Goal: Task Accomplishment & Management: Manage account settings

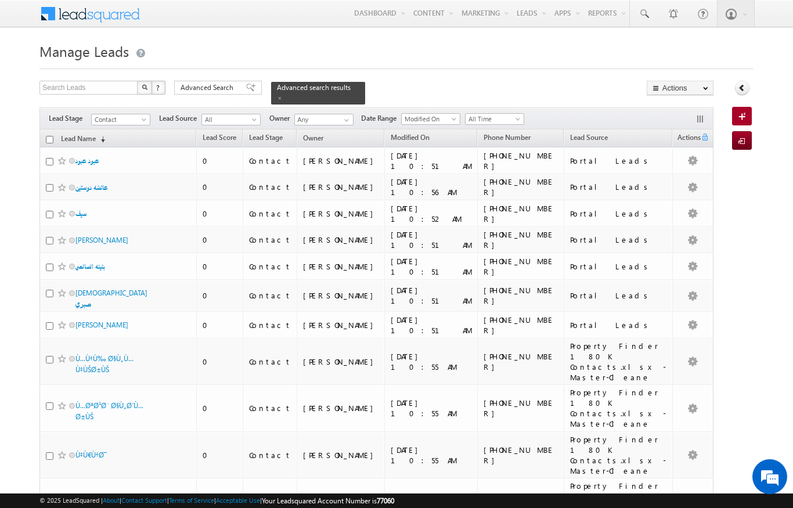
click at [342, 107] on div "Filters Lead Stage Contact Contact Lead Source All All Owner Any Any Date Range…" at bounding box center [375, 118] width 673 height 22
click at [338, 118] on link at bounding box center [345, 120] width 15 height 12
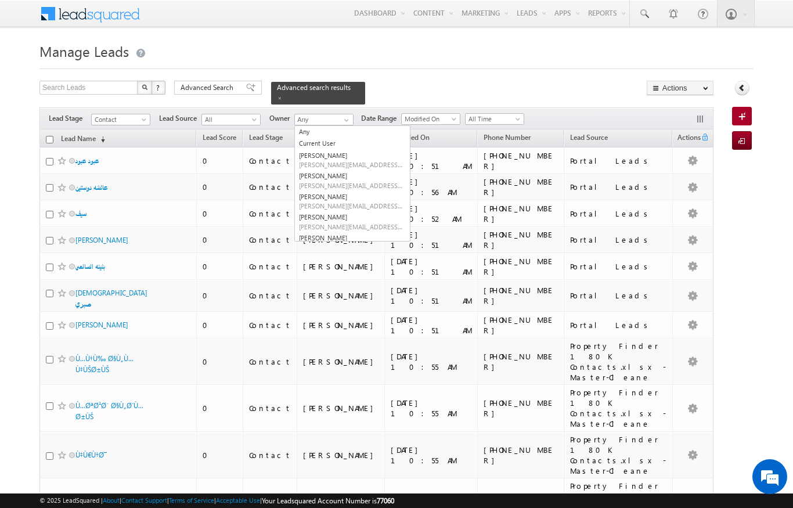
click at [457, 40] on h1 "Manage Leads" at bounding box center [395, 50] width 713 height 23
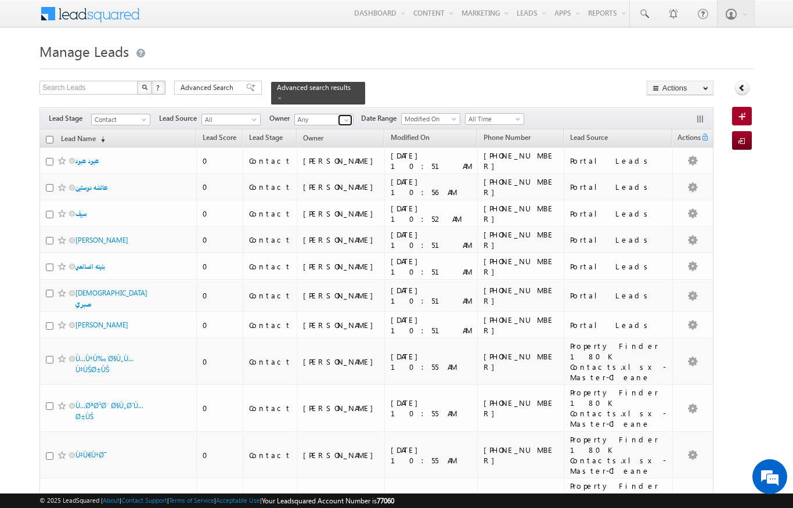
click at [349, 116] on span at bounding box center [346, 120] width 9 height 9
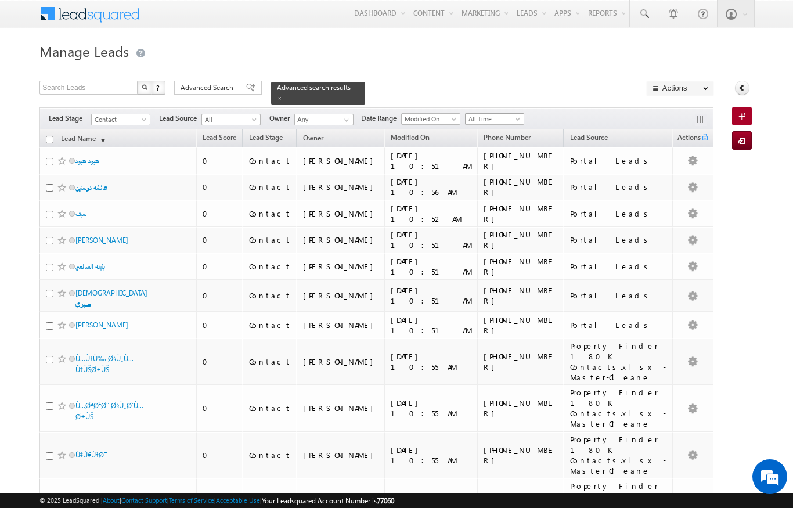
click at [513, 118] on span "All Time" at bounding box center [493, 119] width 55 height 10
click at [490, 150] on link "[DATE]" at bounding box center [496, 150] width 59 height 10
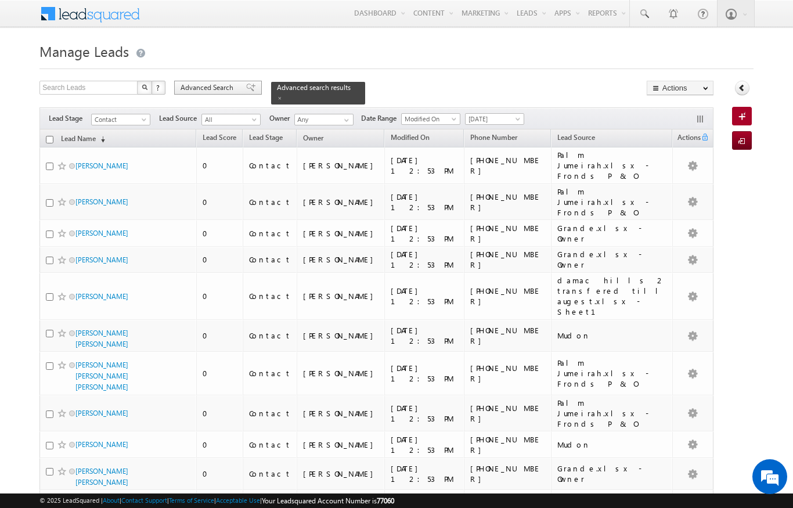
click at [213, 93] on span "Advanced Search" at bounding box center [209, 87] width 56 height 10
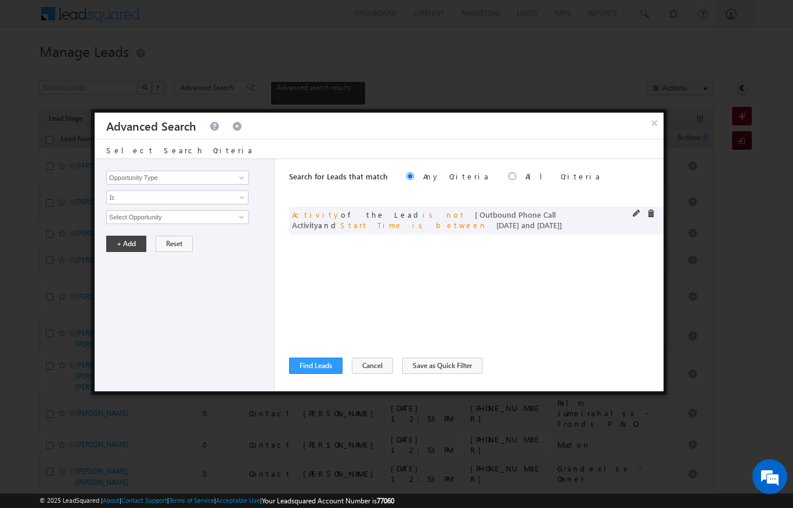
click at [633, 216] on span at bounding box center [637, 214] width 8 height 8
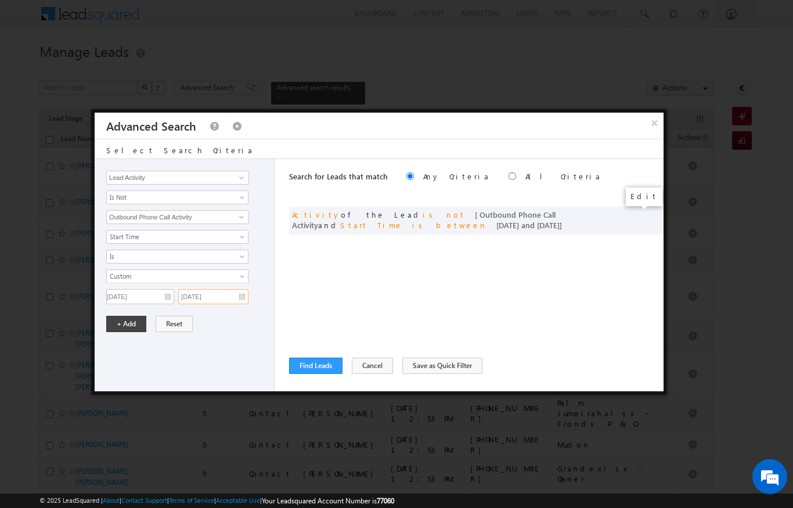
click at [215, 297] on input "[DATE]" at bounding box center [213, 296] width 70 height 15
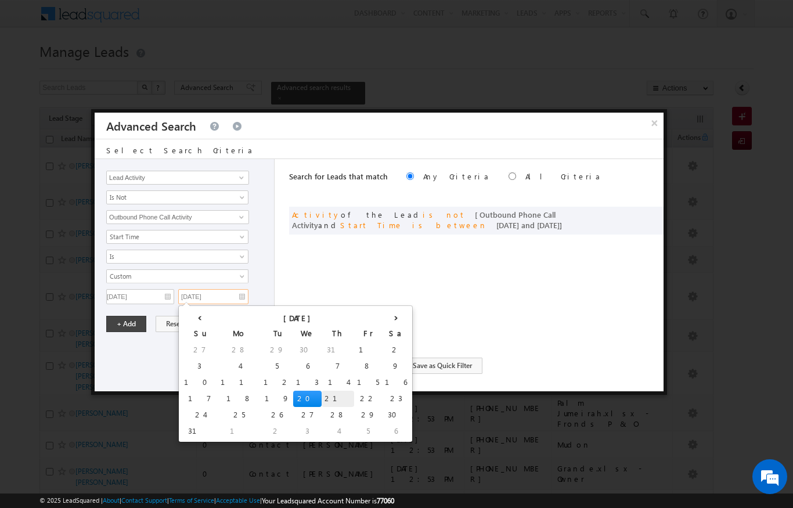
click at [322, 396] on td "21" at bounding box center [338, 399] width 33 height 16
type input "21/08/2025"
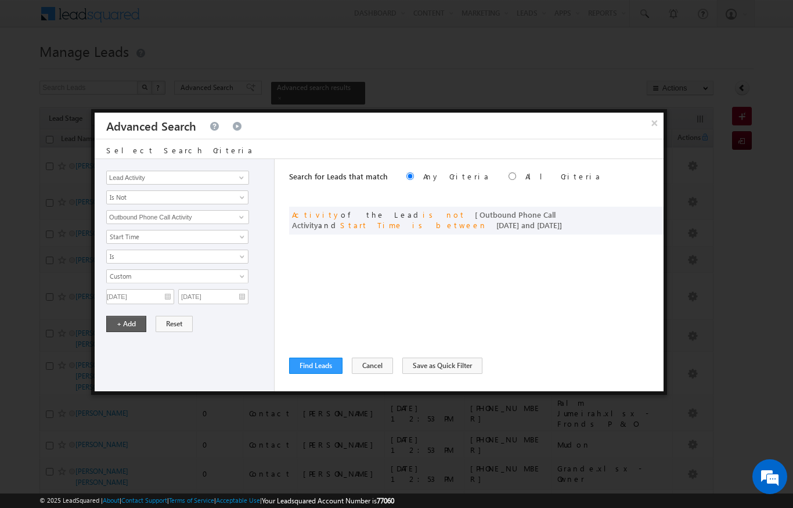
click at [127, 325] on button "+ Add" at bounding box center [126, 324] width 40 height 16
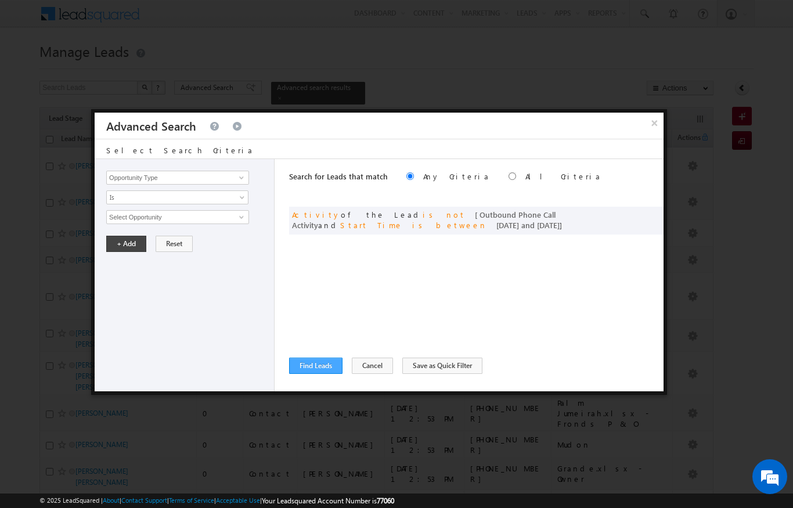
click at [323, 371] on button "Find Leads" at bounding box center [315, 366] width 53 height 16
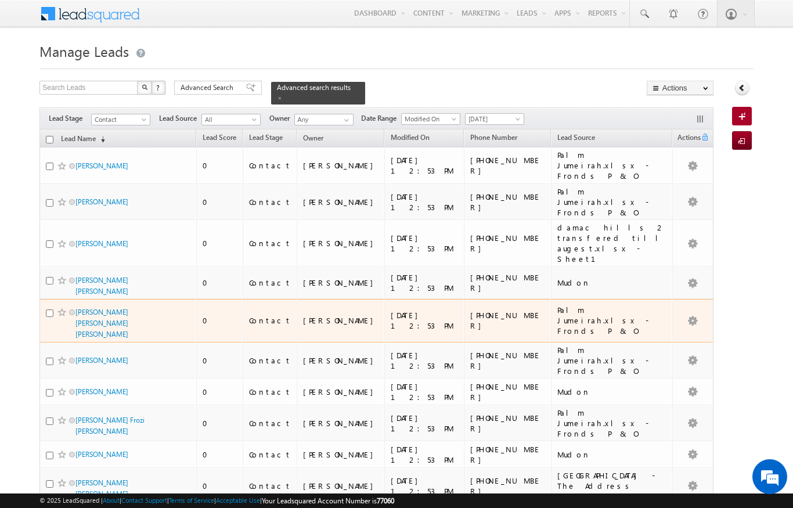
click at [272, 315] on div "Contact" at bounding box center [270, 320] width 42 height 10
click at [266, 299] on td "Contact" at bounding box center [270, 321] width 54 height 44
click at [125, 308] on link "[PERSON_NAME] [PERSON_NAME] [PERSON_NAME]" at bounding box center [101, 323] width 53 height 31
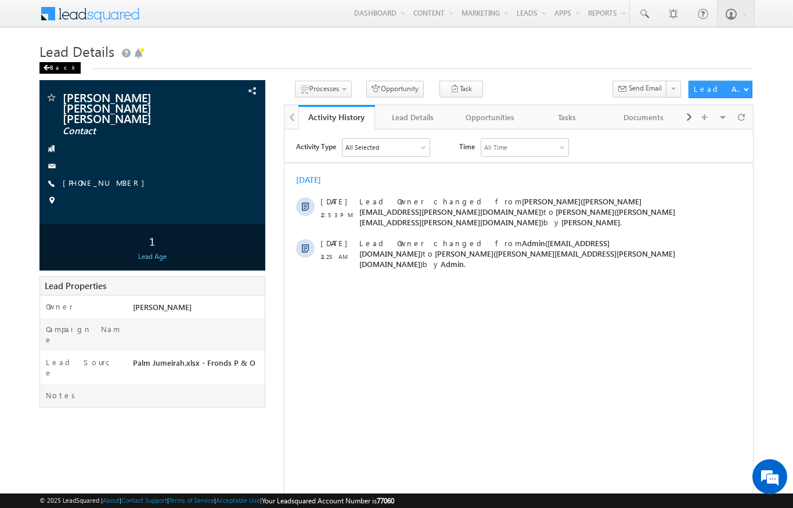
click at [49, 67] on span at bounding box center [46, 68] width 7 height 6
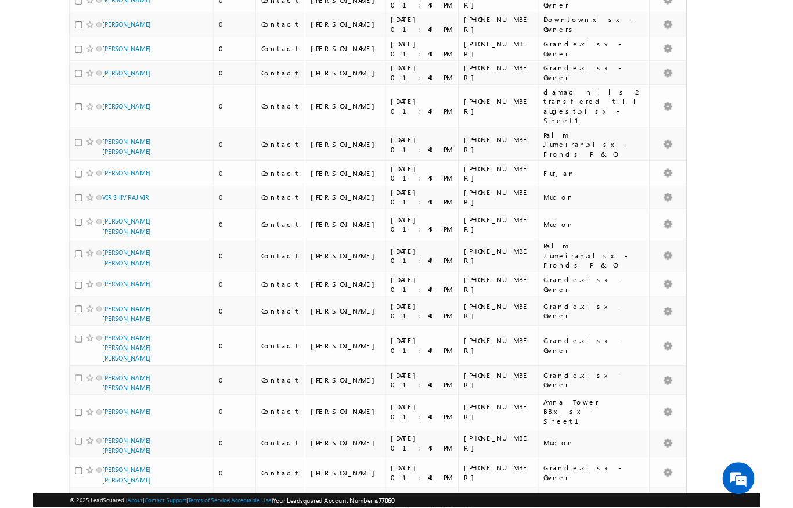
scroll to position [5738, 0]
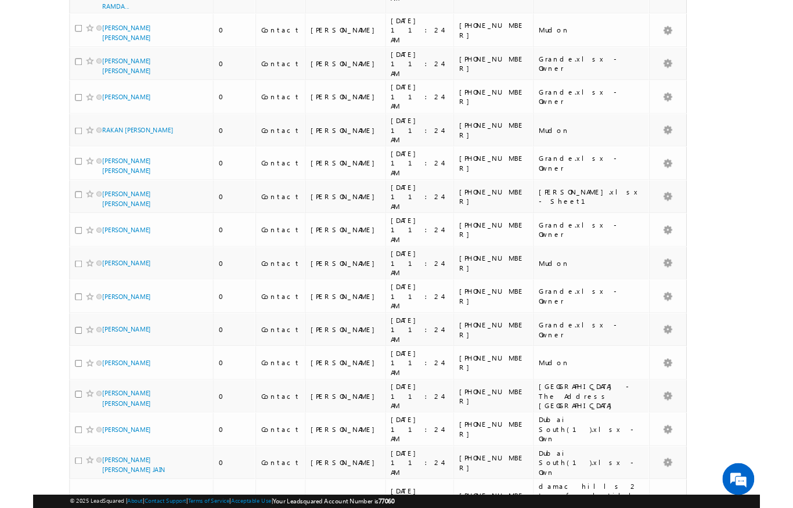
scroll to position [5721, 0]
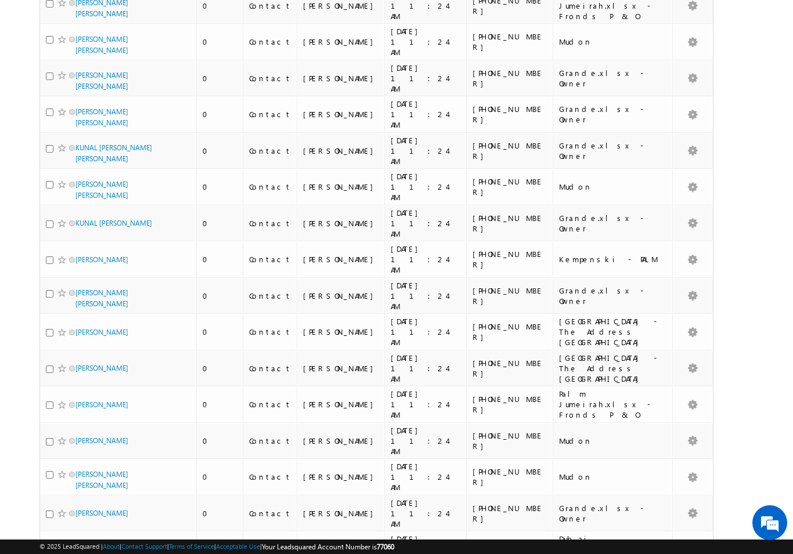
scroll to position [5617, 0]
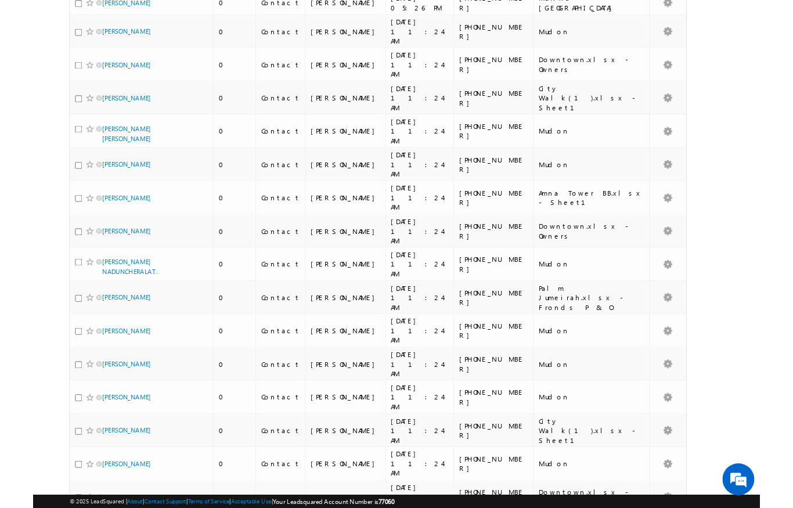
scroll to position [5524, 0]
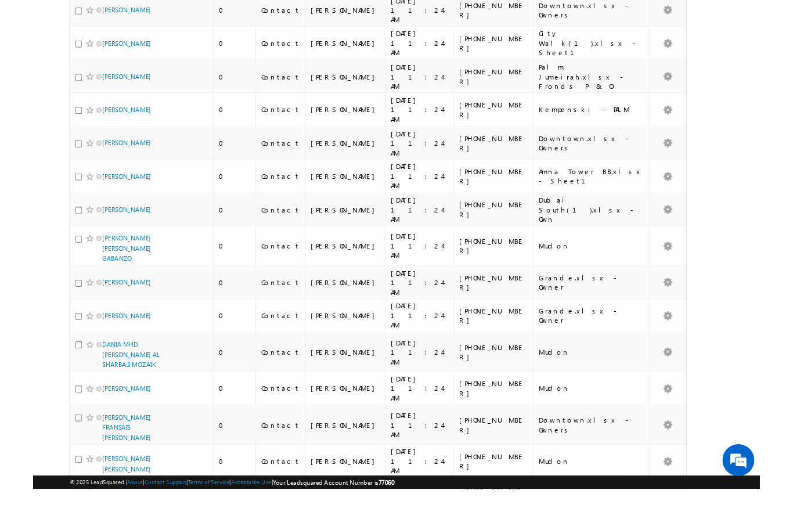
scroll to position [5659, 0]
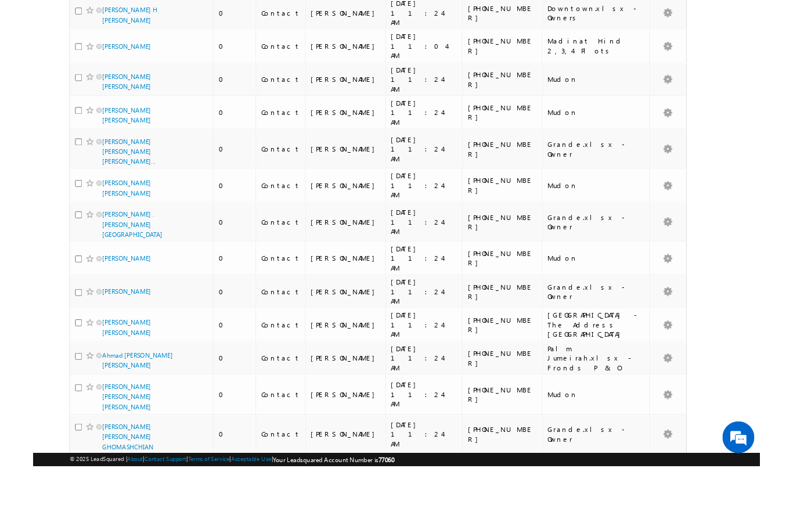
scroll to position [5958, 0]
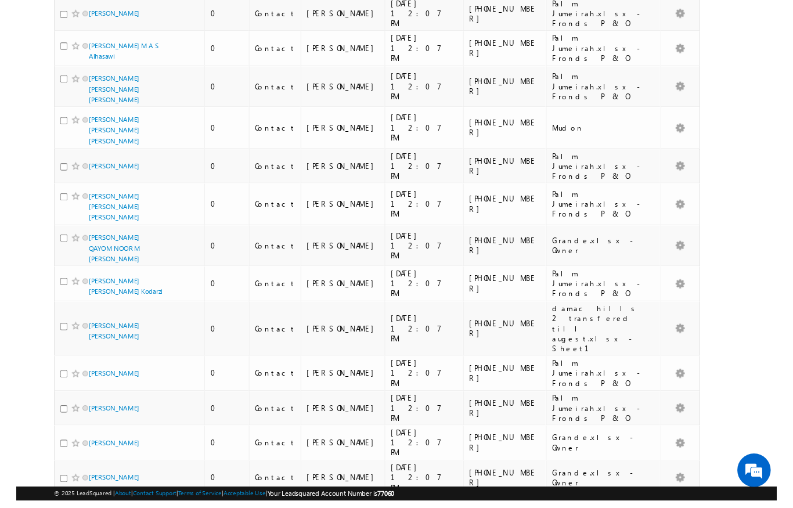
scroll to position [2017, 0]
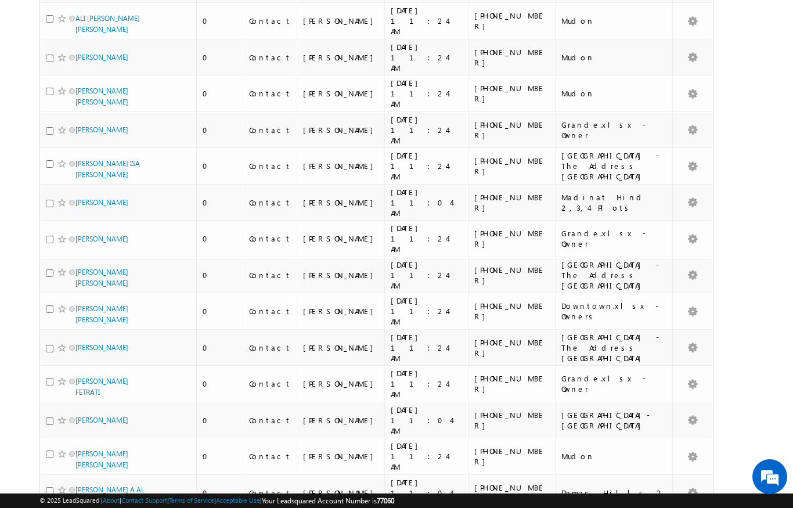
scroll to position [0, 0]
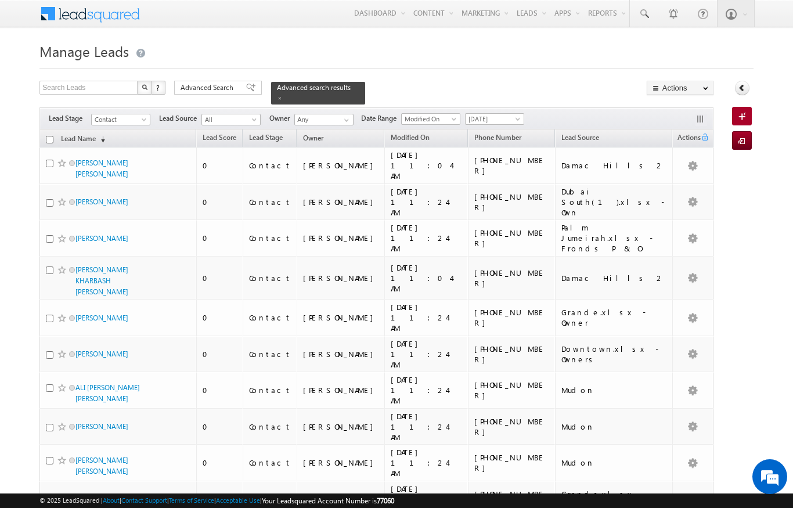
click at [49, 136] on input "checkbox" at bounding box center [50, 140] width 8 height 8
checkbox input "true"
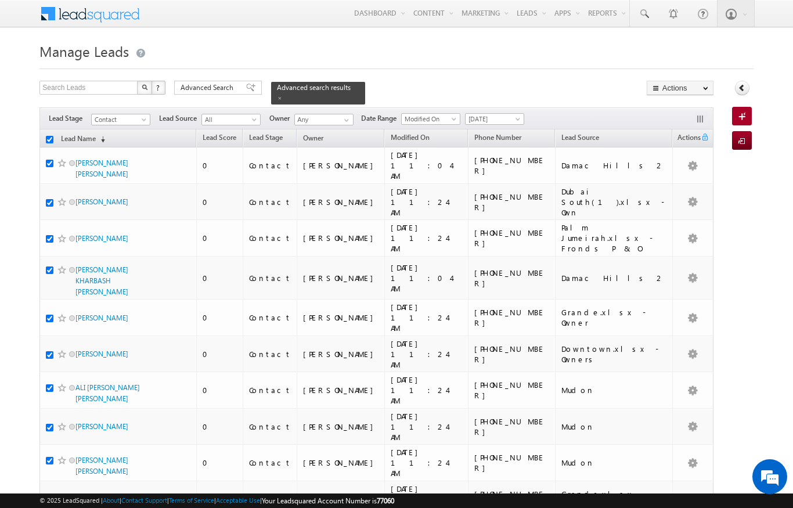
checkbox input "true"
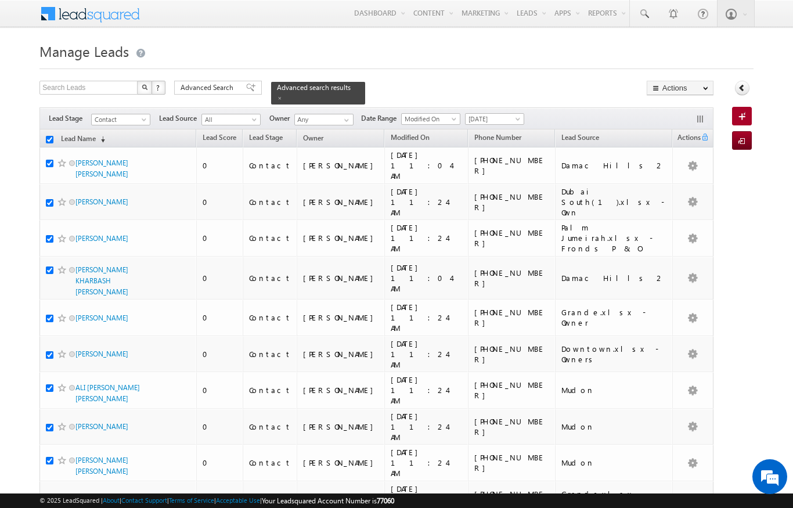
checkbox input "true"
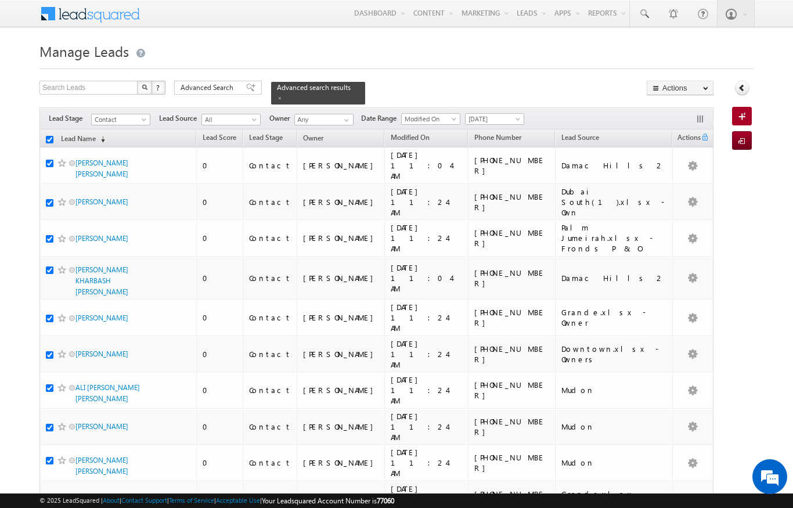
checkbox input "true"
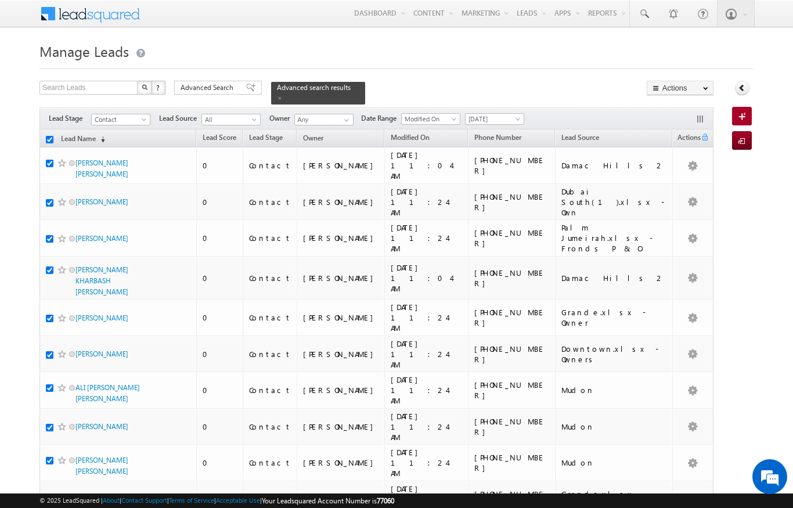
checkbox input "true"
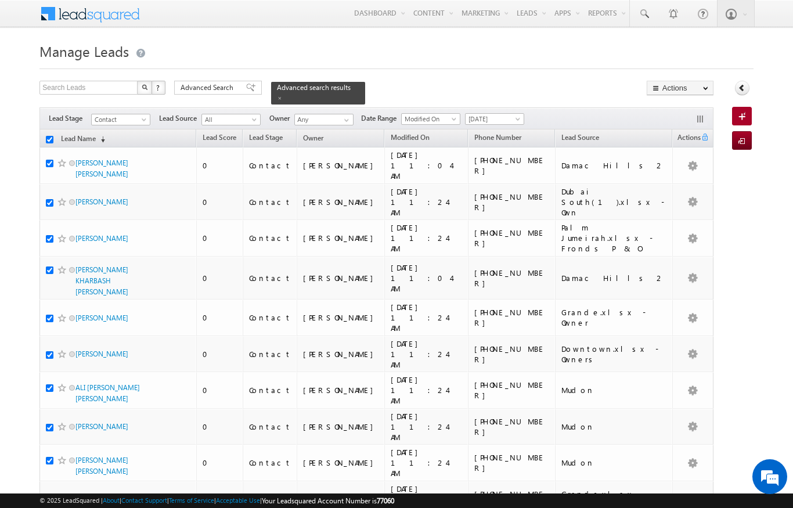
checkbox input "true"
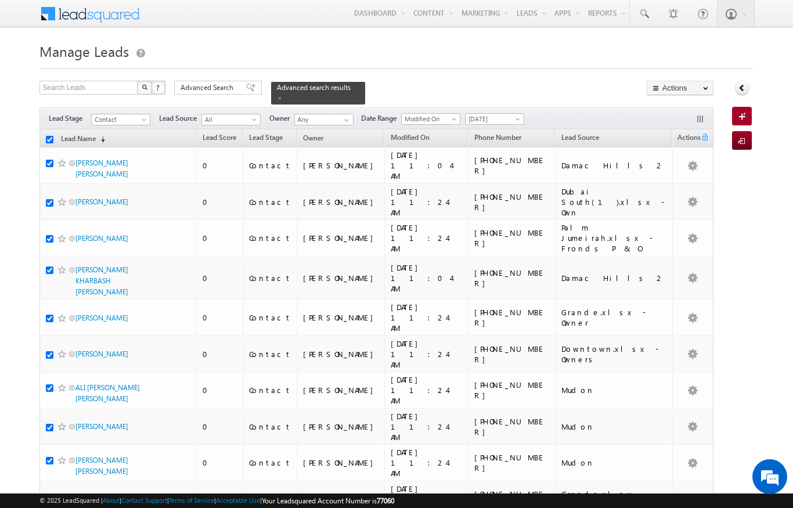
checkbox input "true"
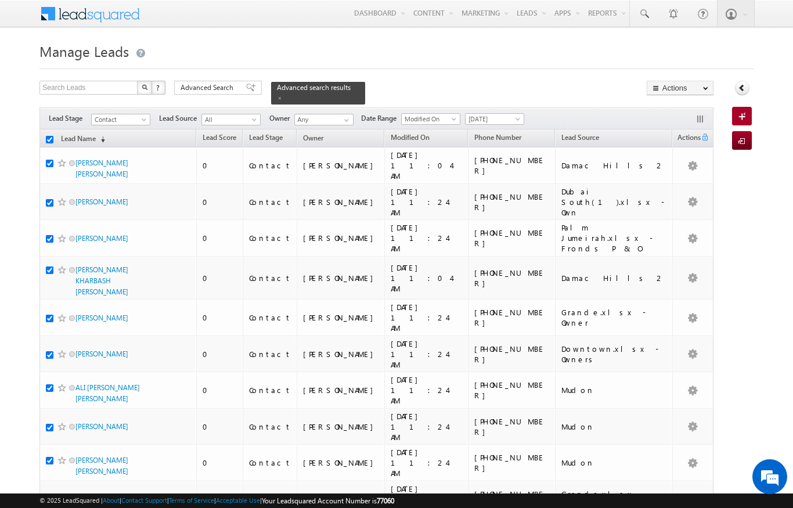
checkbox input "true"
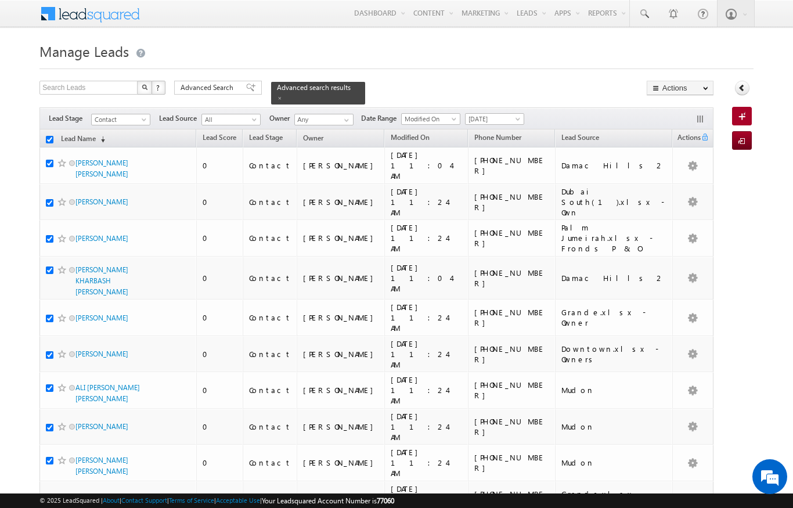
checkbox input "true"
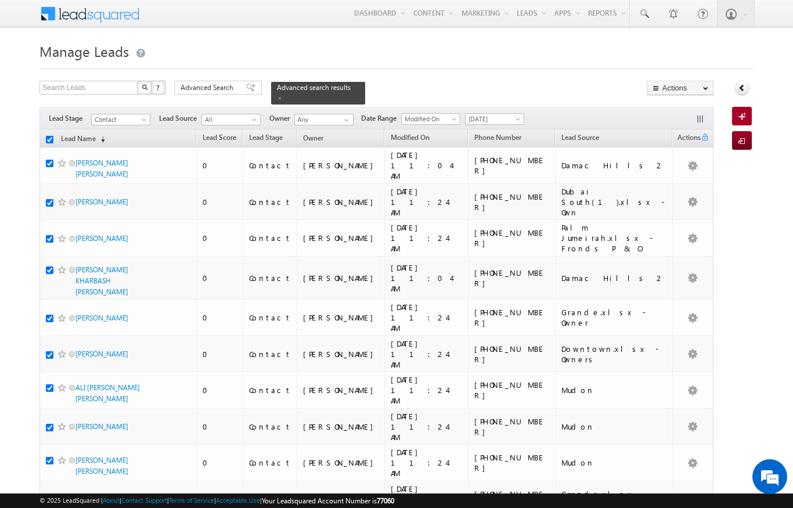
checkbox input "true"
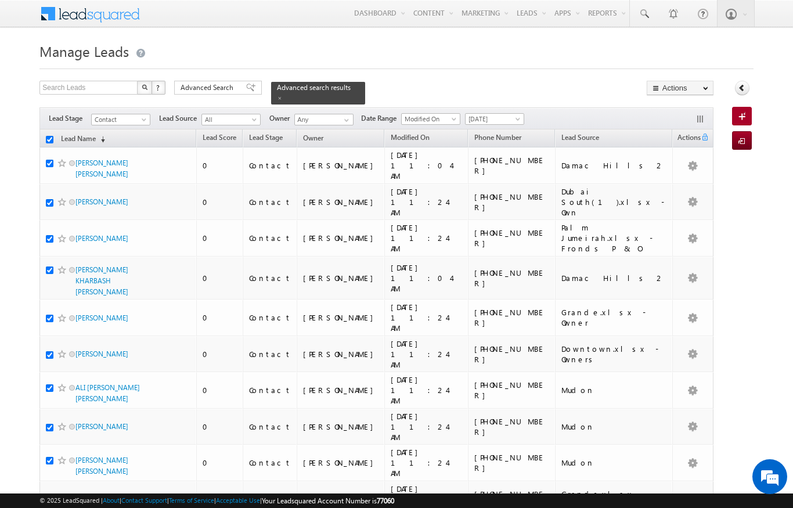
checkbox input "true"
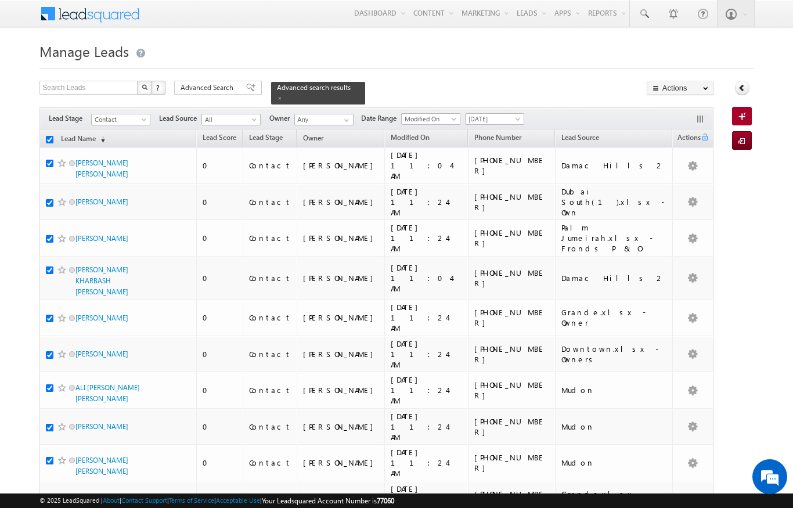
checkbox input "true"
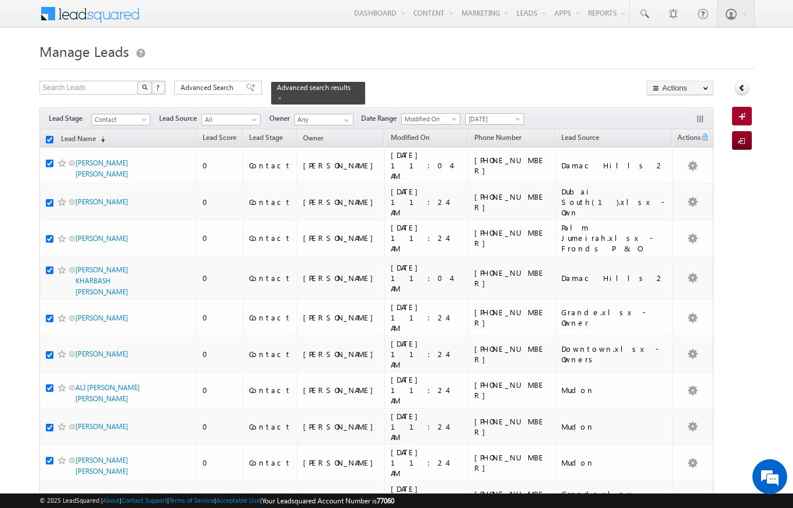
checkbox input "true"
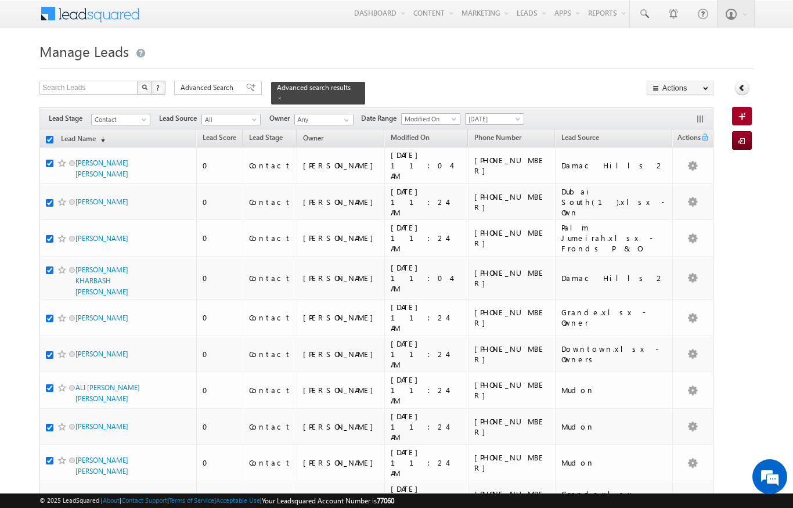
checkbox input "true"
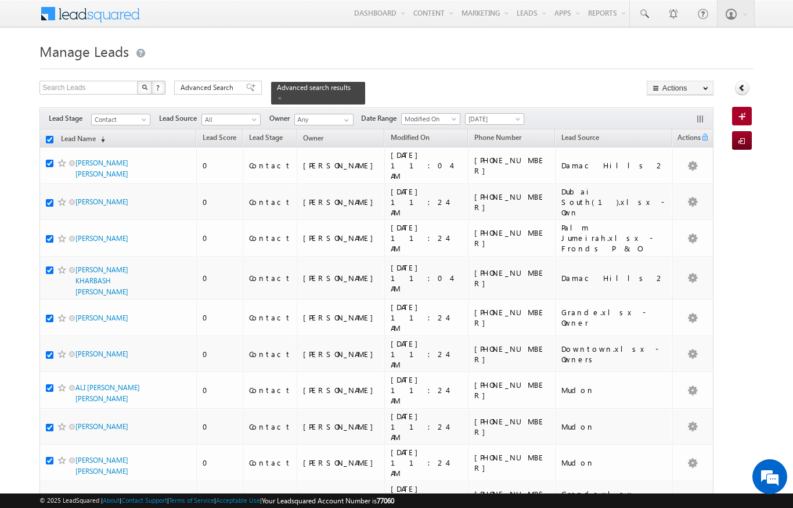
checkbox input "true"
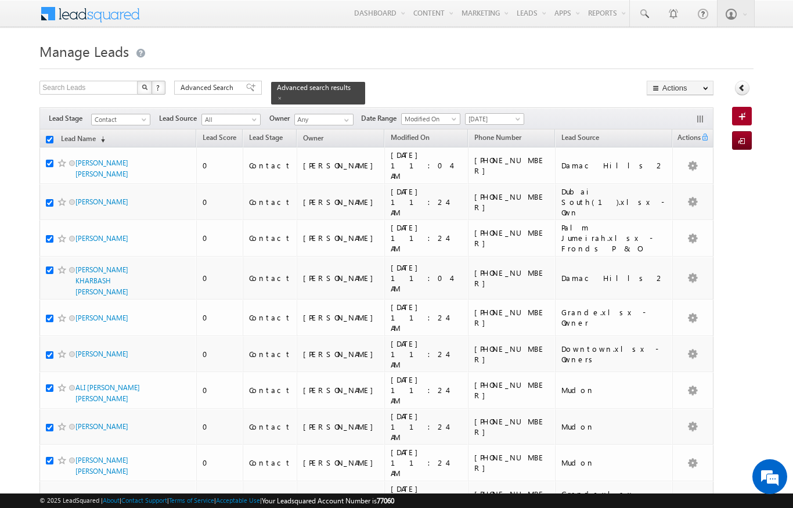
checkbox input "true"
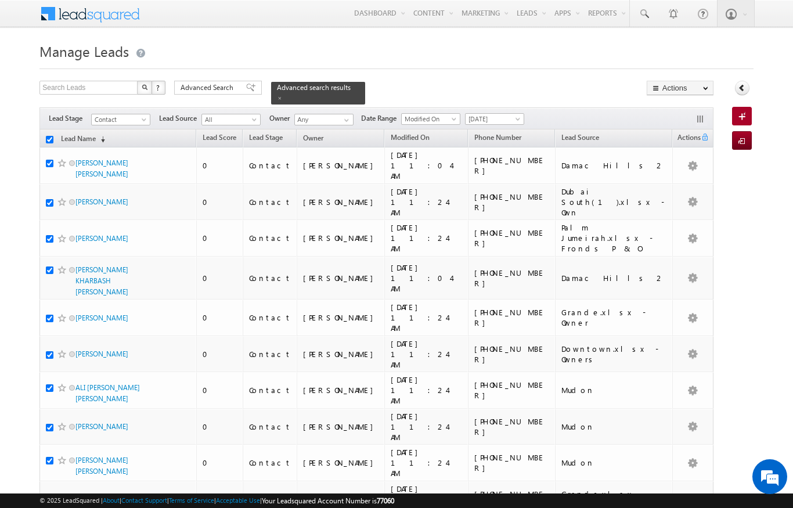
checkbox input "true"
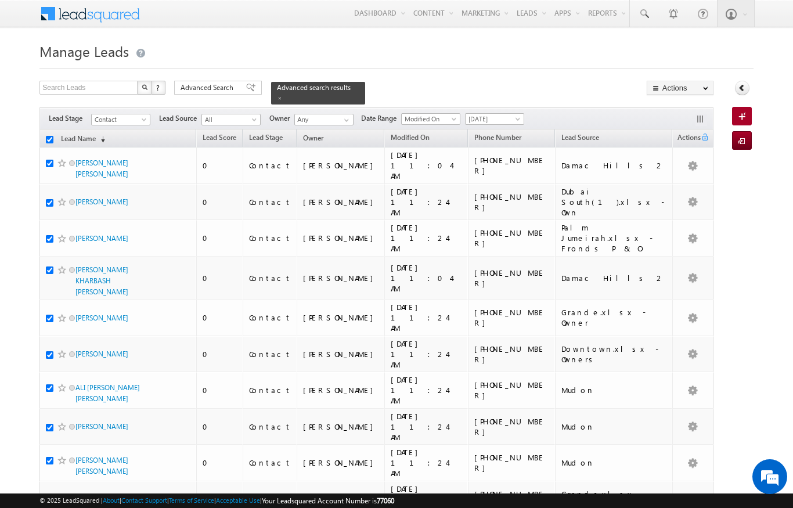
checkbox input "true"
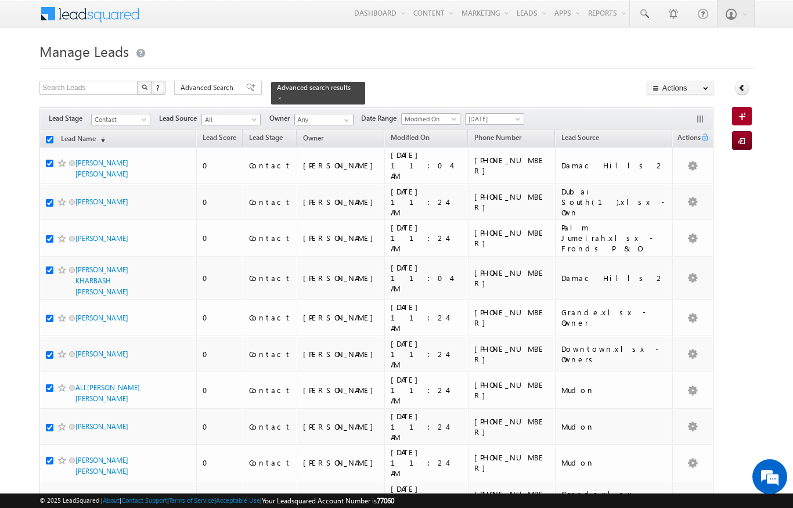
checkbox input "true"
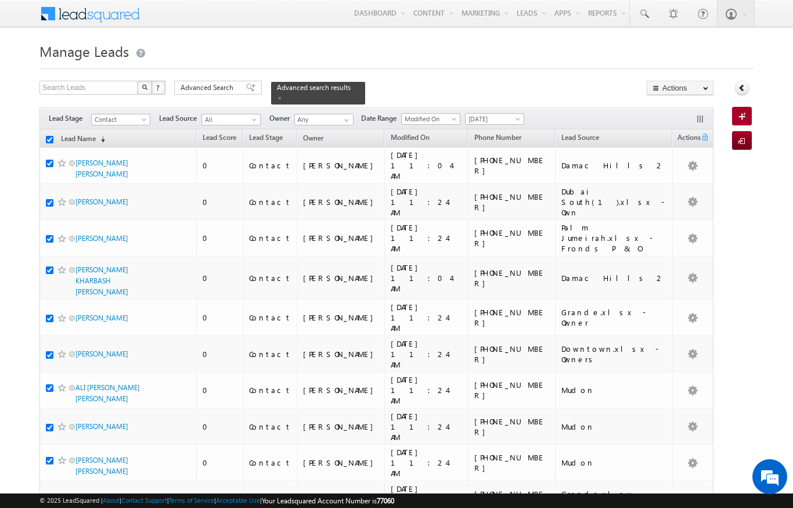
checkbox input "true"
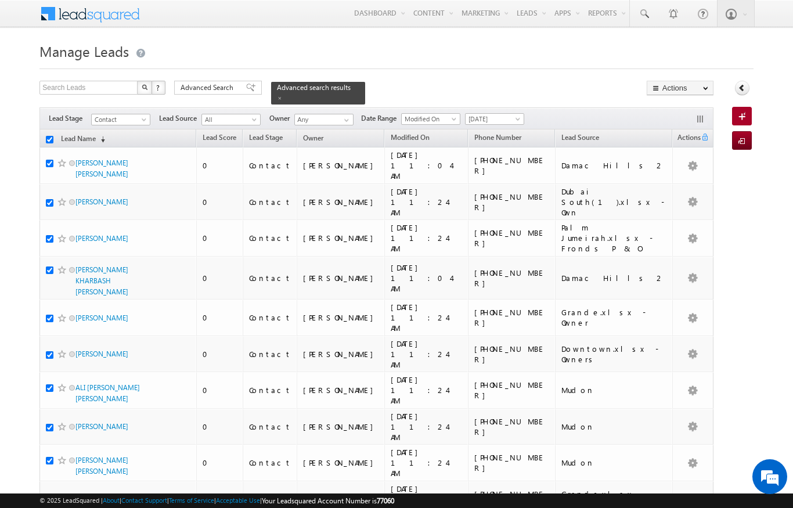
checkbox input "true"
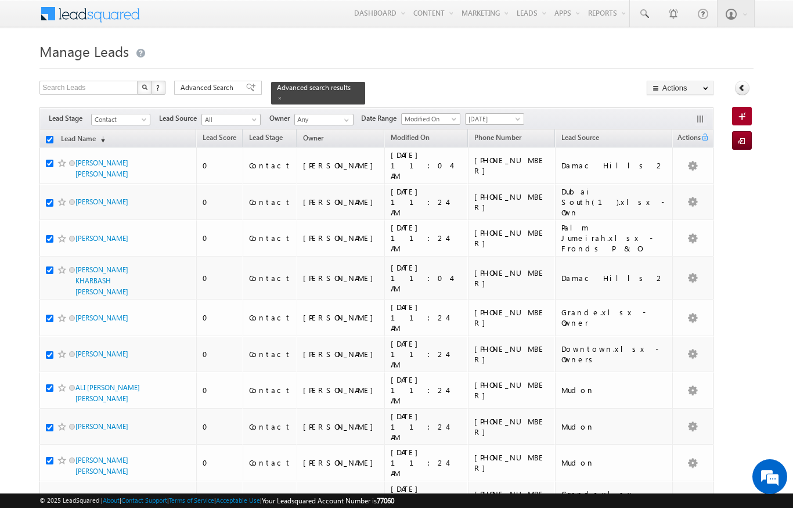
checkbox input "true"
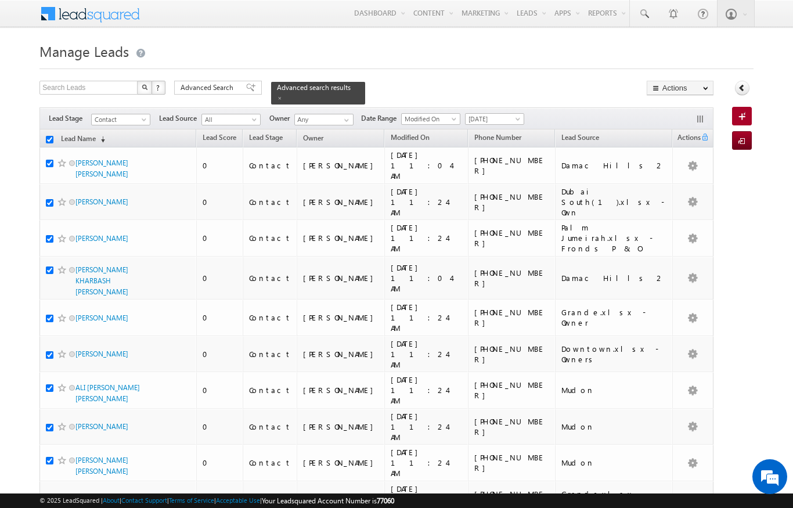
checkbox input "true"
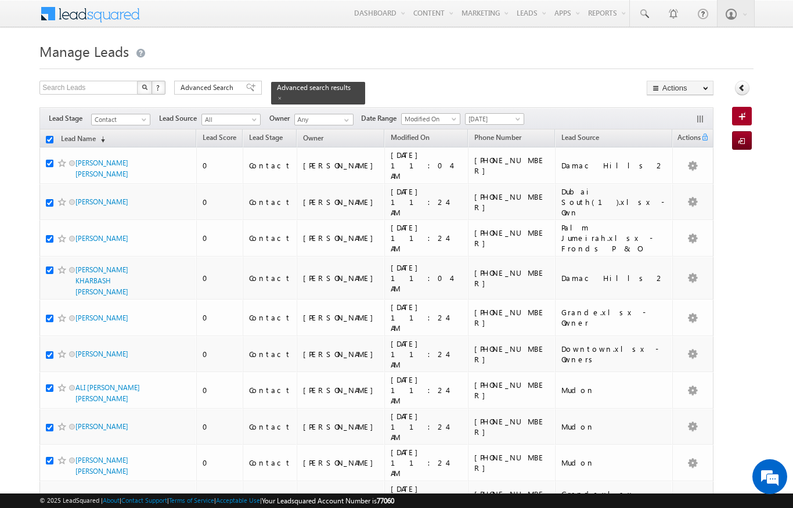
checkbox input "true"
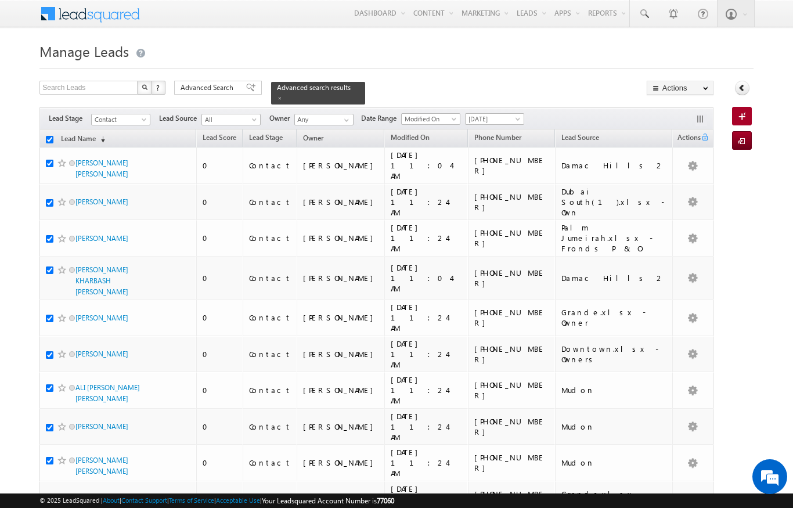
checkbox input "true"
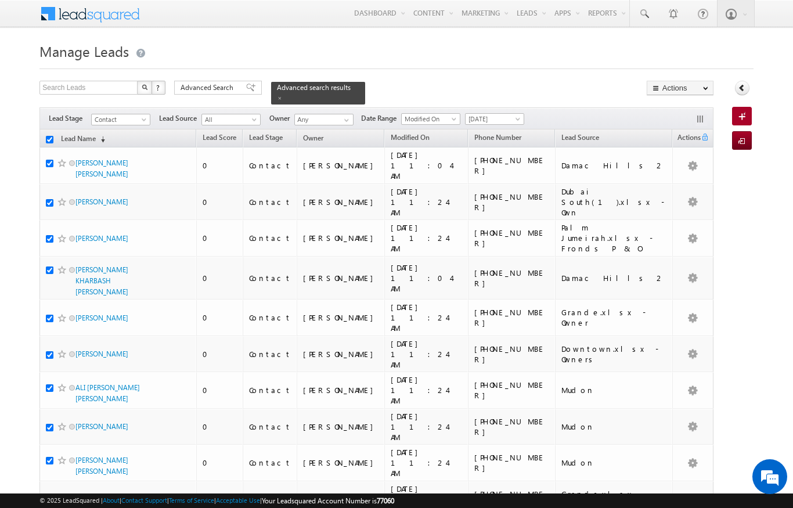
checkbox input "true"
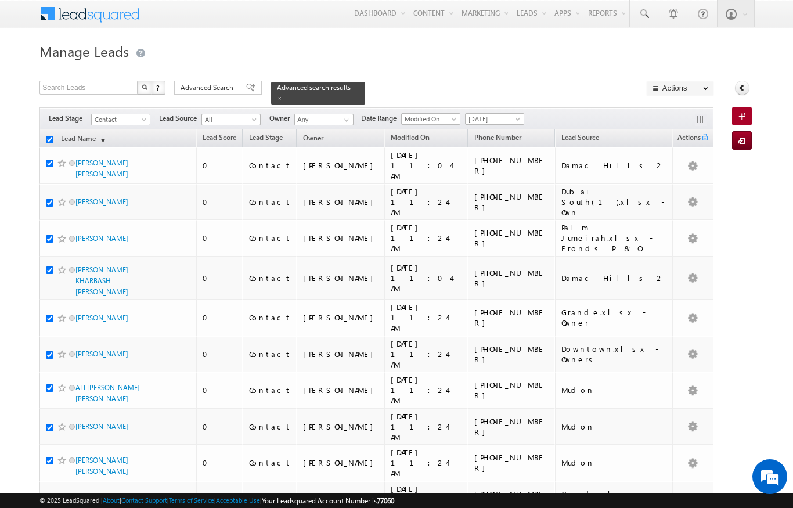
checkbox input "true"
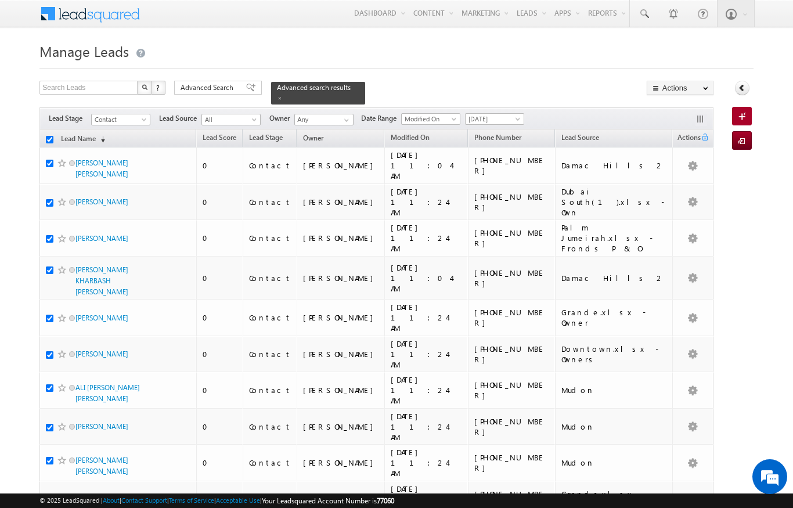
checkbox input "true"
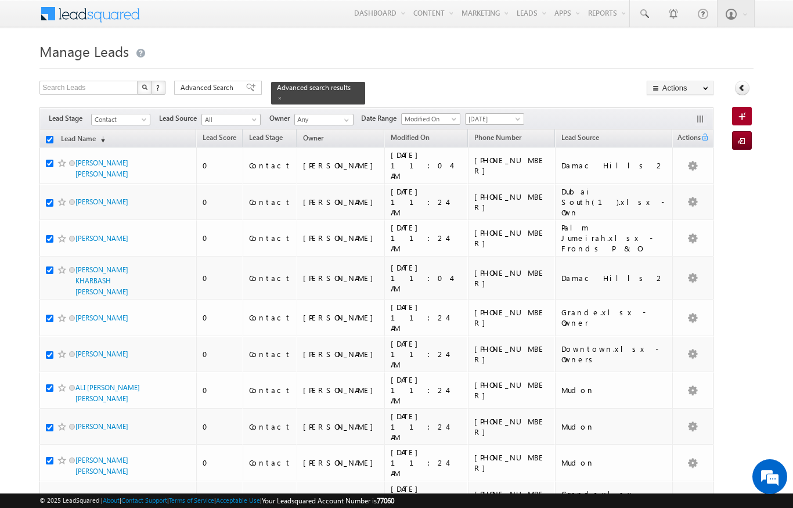
checkbox input "true"
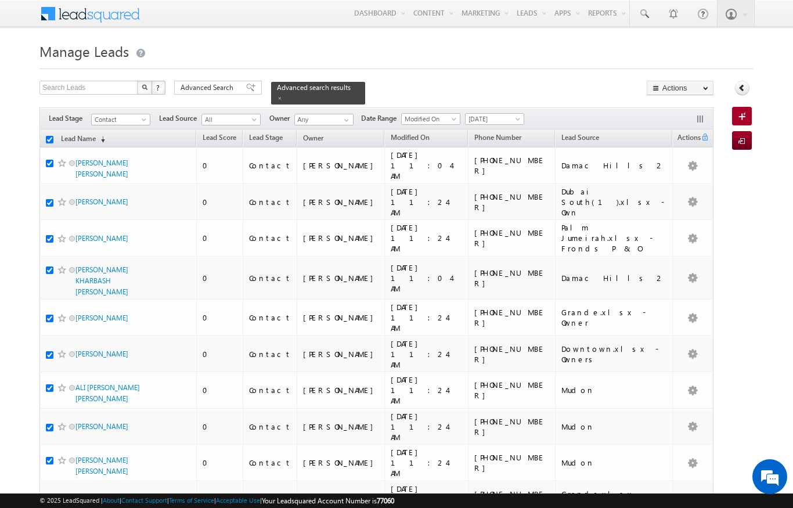
checkbox input "true"
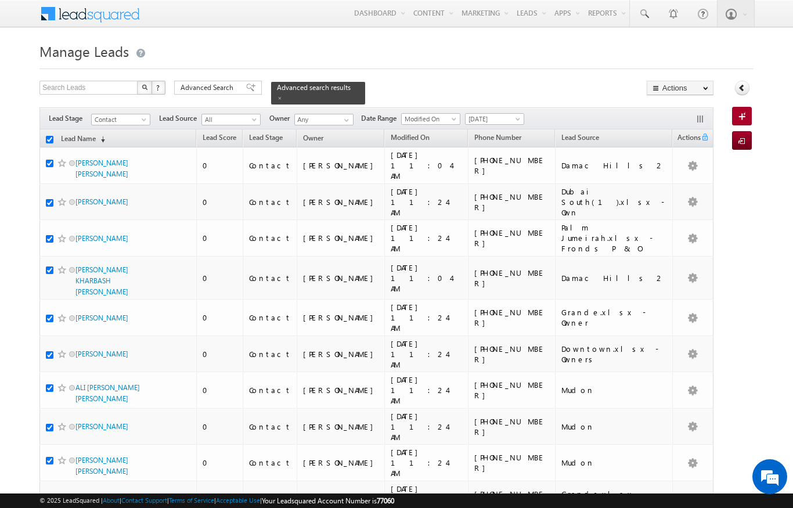
checkbox input "true"
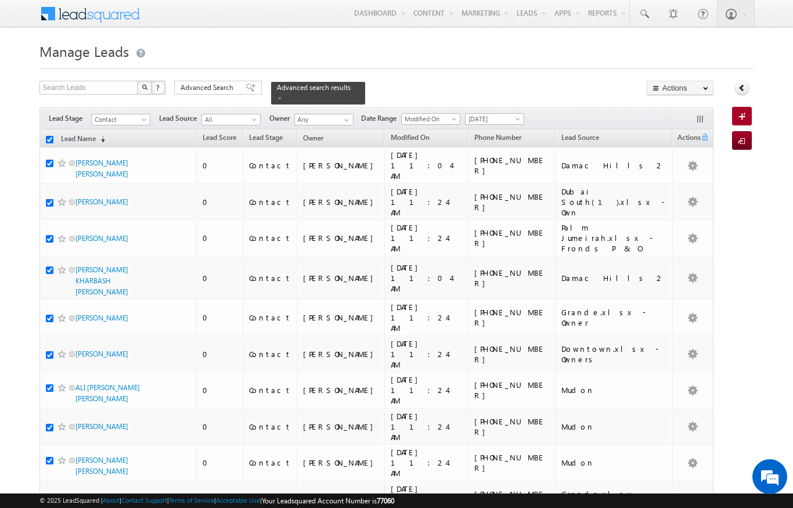
checkbox input "true"
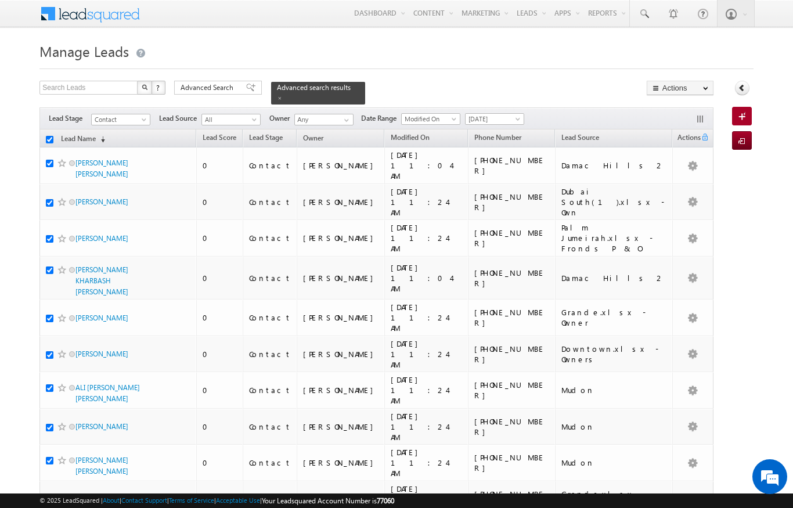
checkbox input "true"
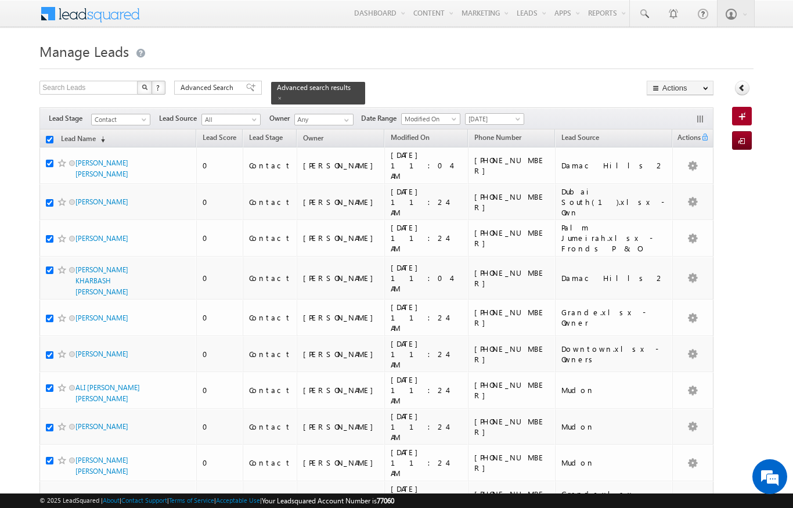
checkbox input "true"
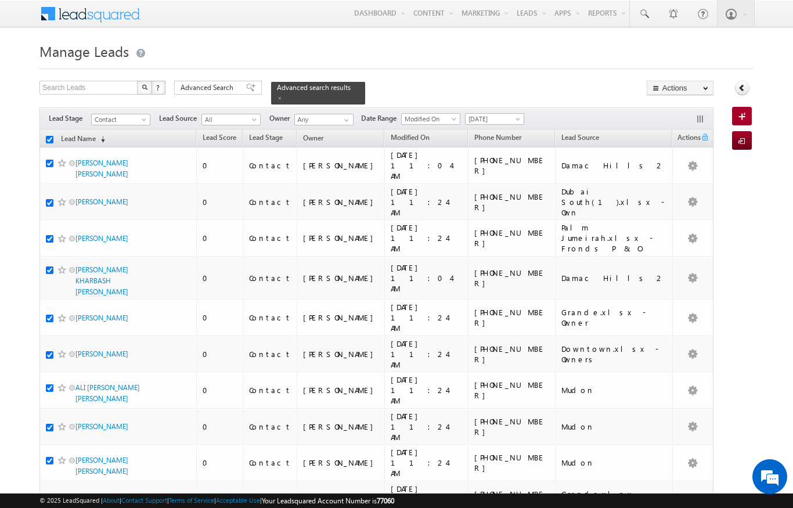
checkbox input "true"
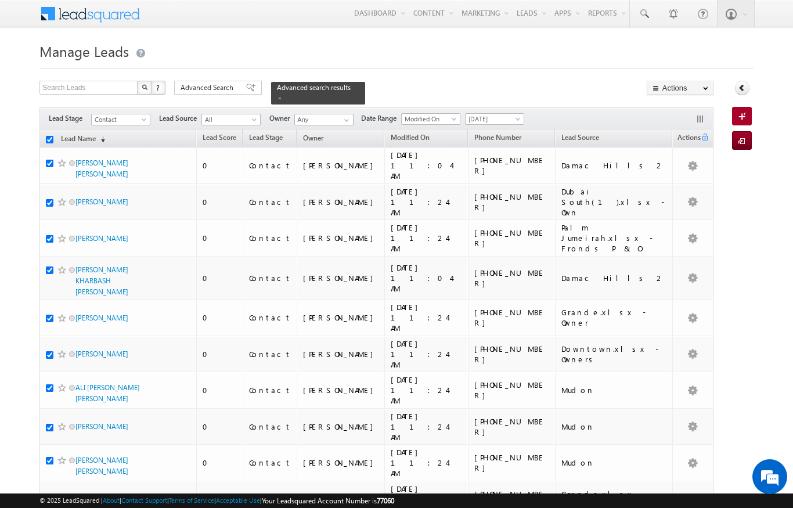
checkbox input "true"
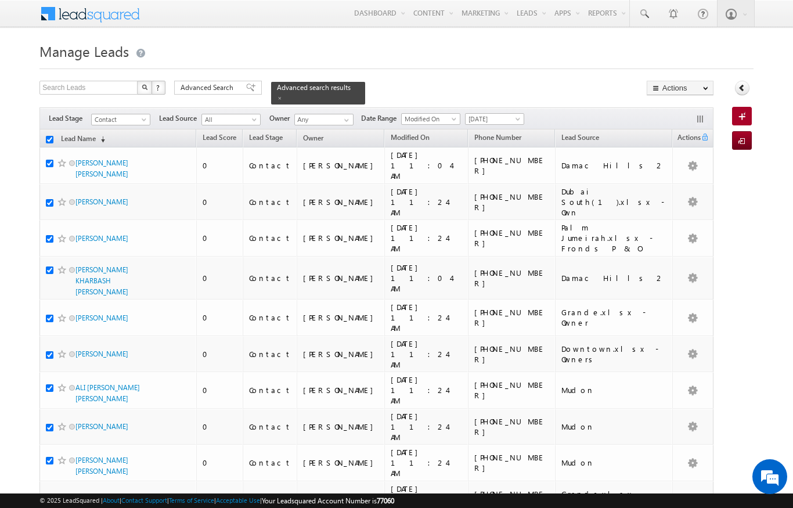
checkbox input "true"
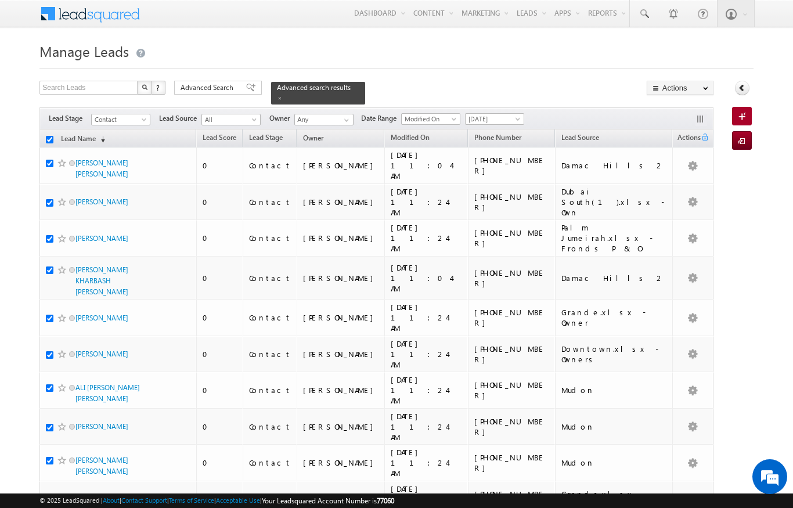
checkbox input "true"
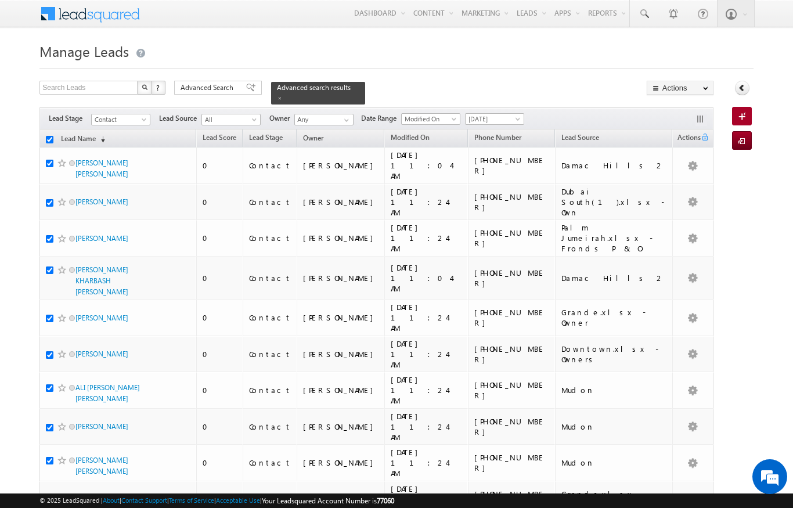
checkbox input "true"
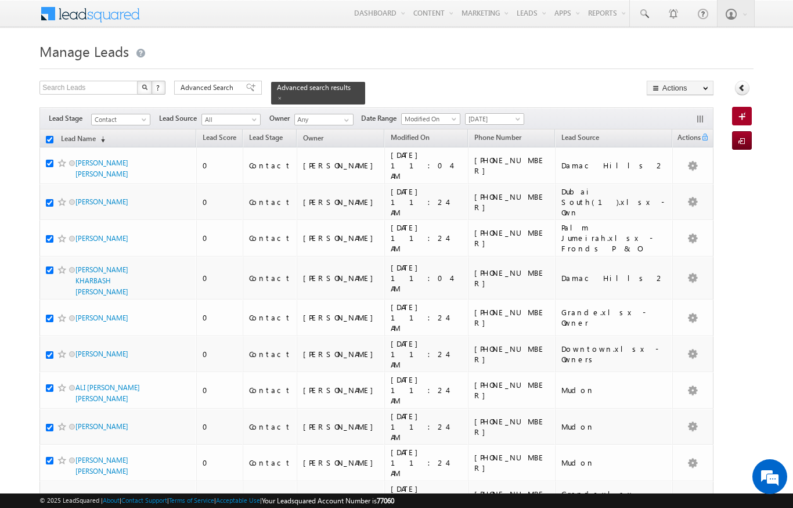
checkbox input "true"
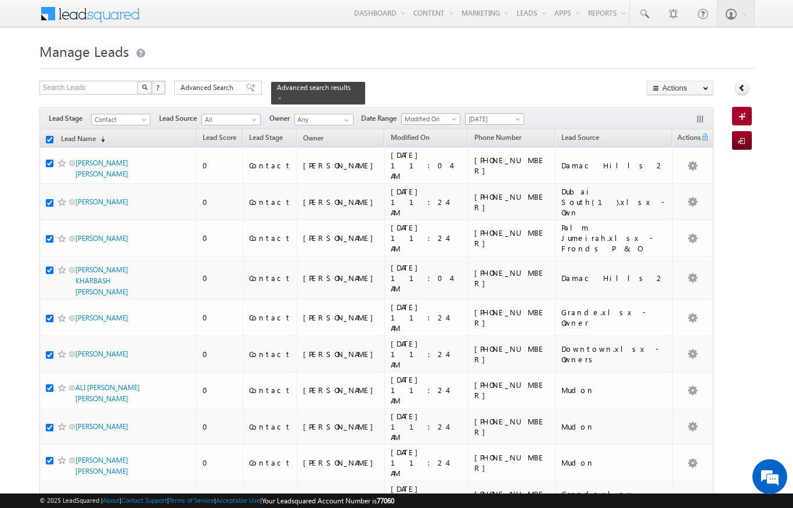
checkbox input "true"
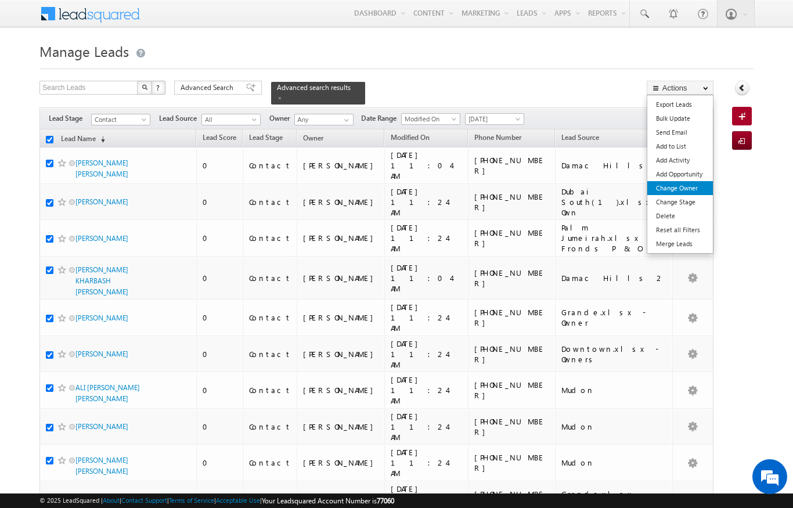
click at [687, 189] on link "Change Owner" at bounding box center [680, 188] width 66 height 14
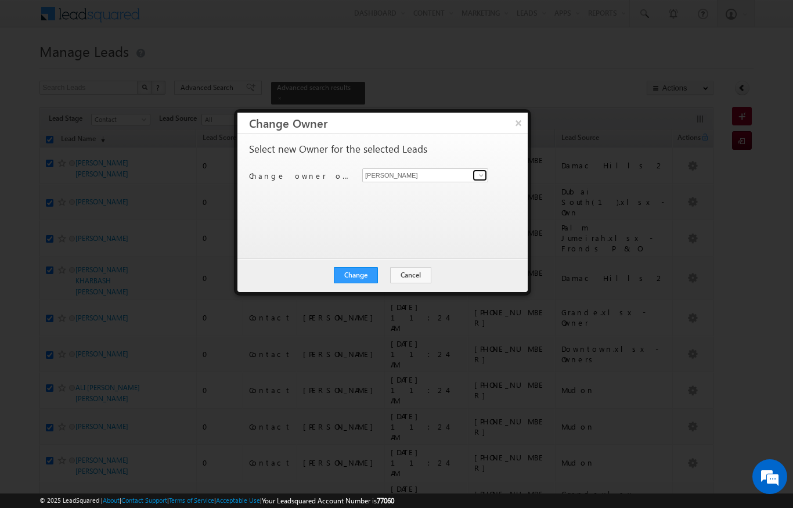
click at [478, 178] on span at bounding box center [481, 175] width 9 height 9
click at [457, 187] on link "[PERSON_NAME] [PERSON_NAME][EMAIL_ADDRESS][DOMAIN_NAME]" at bounding box center [425, 193] width 126 height 22
click at [363, 277] on button "Change" at bounding box center [356, 275] width 44 height 16
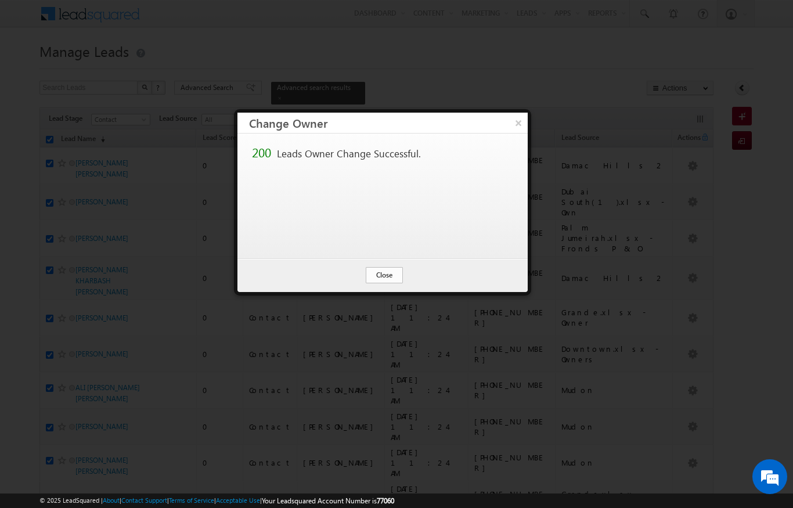
click at [395, 271] on button "Close" at bounding box center [384, 275] width 37 height 16
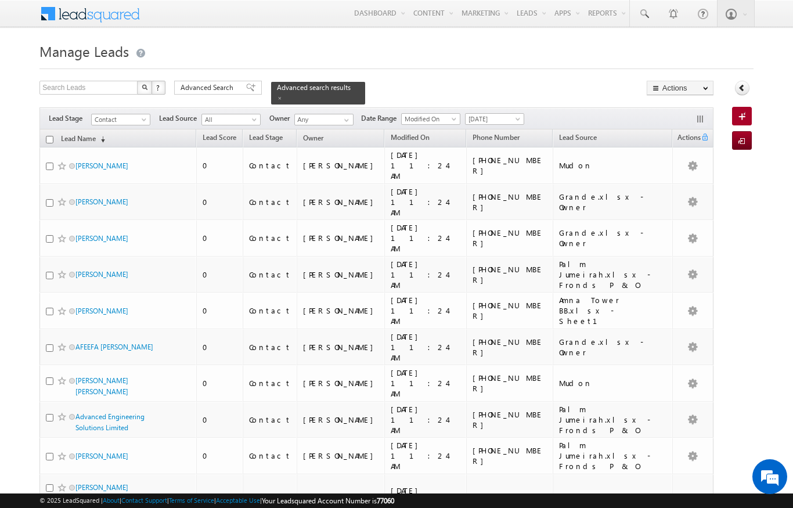
click at [48, 136] on input "checkbox" at bounding box center [50, 140] width 8 height 8
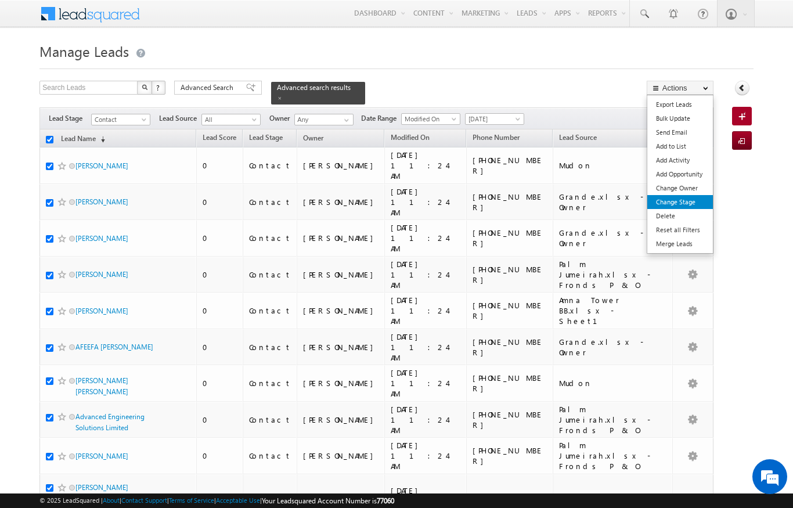
click at [683, 196] on link "Change Stage" at bounding box center [680, 202] width 66 height 14
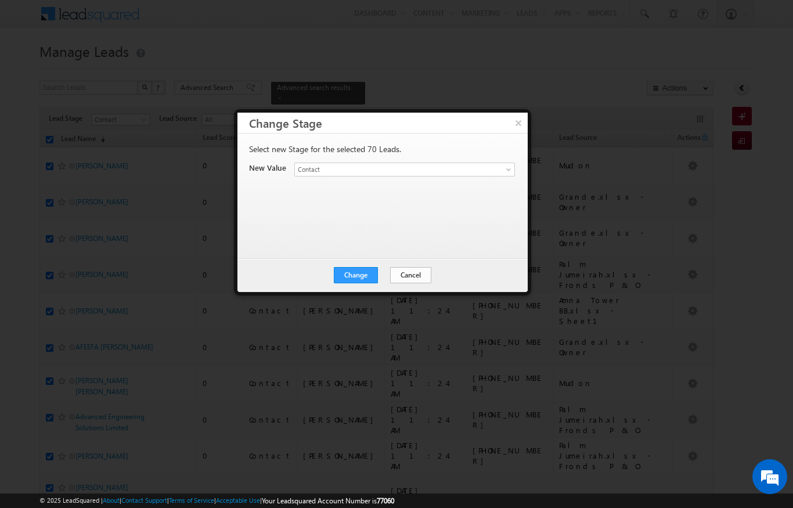
click at [411, 279] on button "Cancel" at bounding box center [410, 275] width 41 height 16
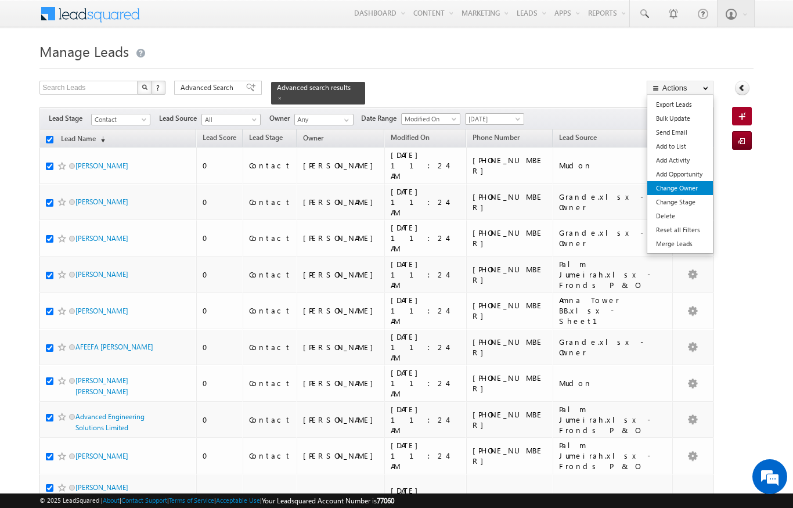
click at [684, 189] on link "Change Owner" at bounding box center [680, 188] width 66 height 14
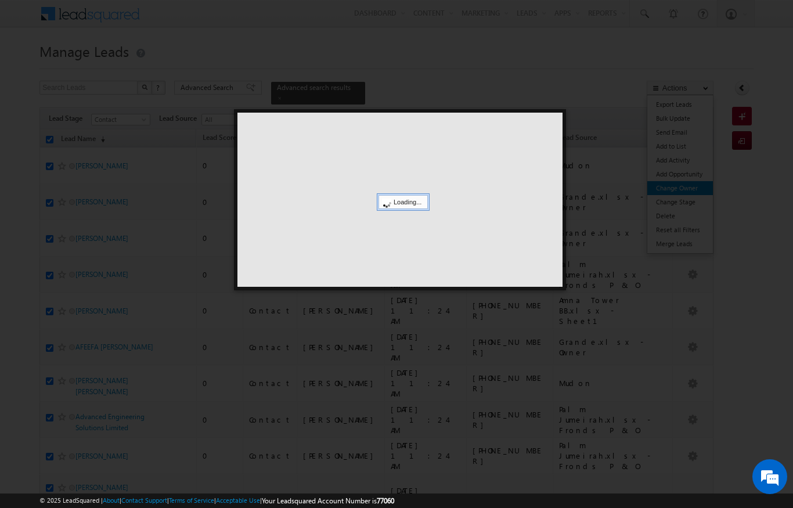
click at [679, 193] on div at bounding box center [396, 254] width 793 height 508
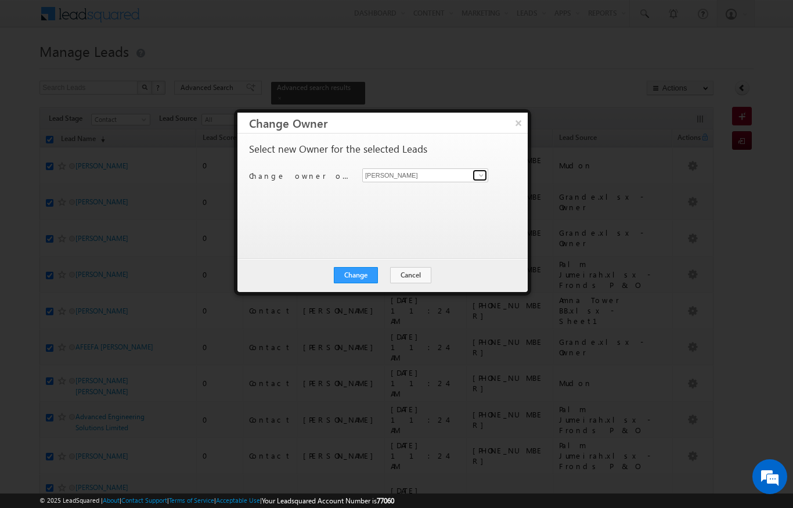
click at [475, 173] on link at bounding box center [479, 175] width 15 height 12
click at [513, 117] on button "×" at bounding box center [517, 123] width 19 height 20
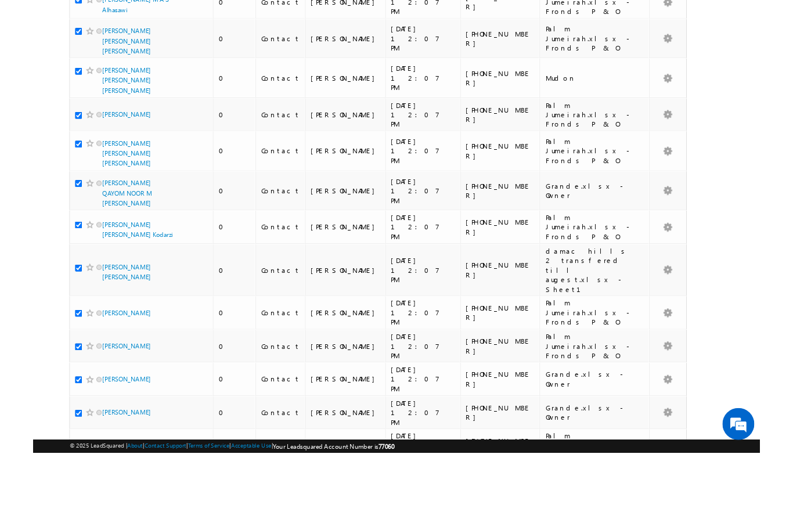
scroll to position [1964, 0]
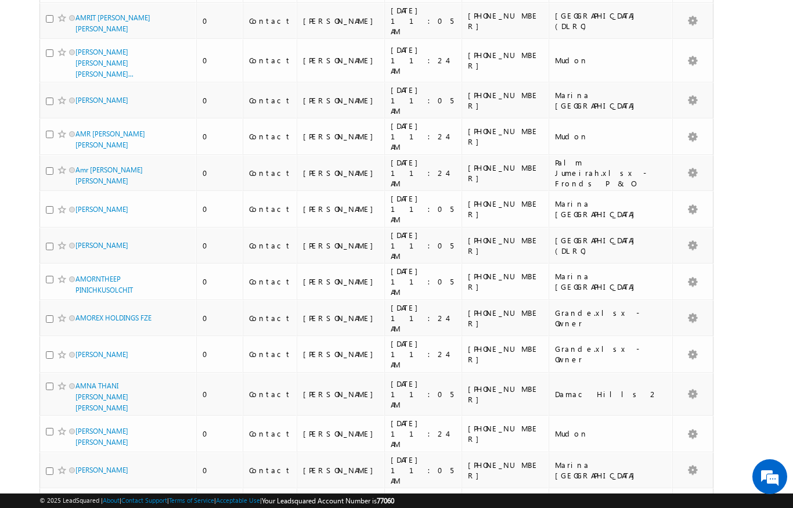
scroll to position [0, 0]
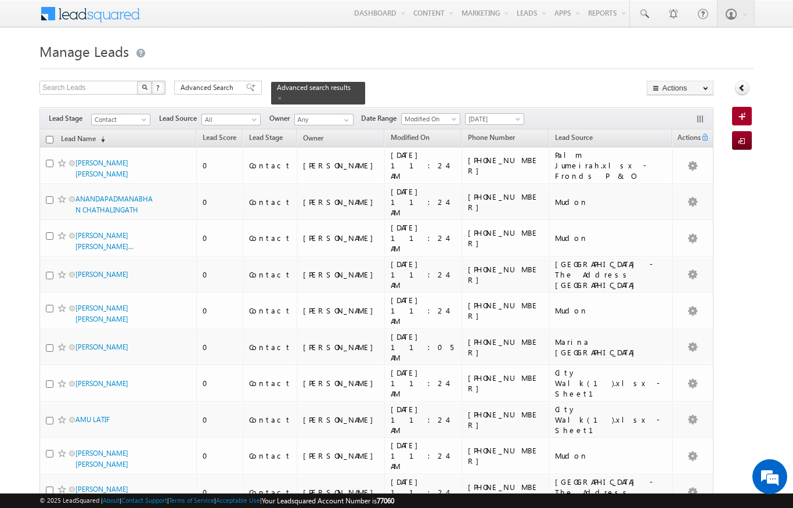
click at [48, 136] on input "checkbox" at bounding box center [50, 140] width 8 height 8
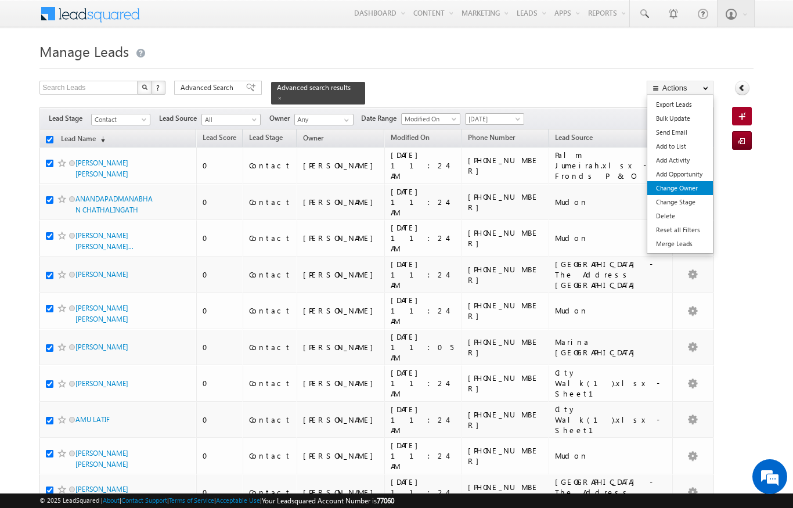
click at [684, 195] on link "Change Owner" at bounding box center [680, 188] width 66 height 14
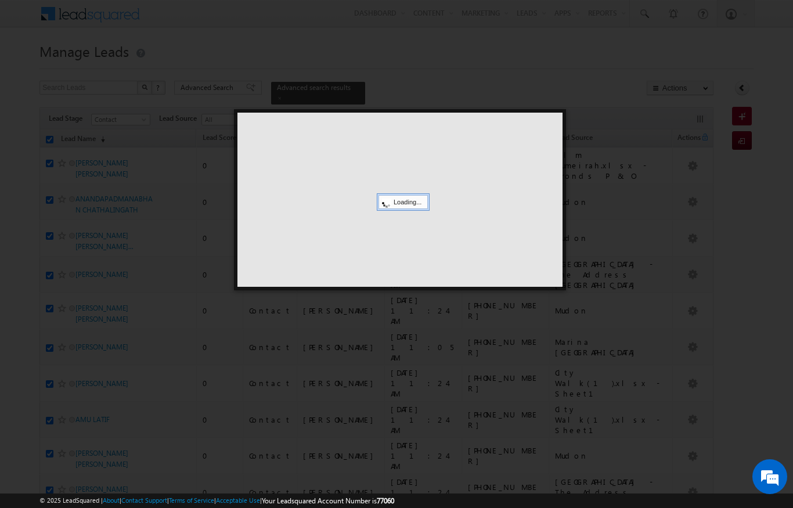
click at [692, 189] on div at bounding box center [396, 254] width 793 height 508
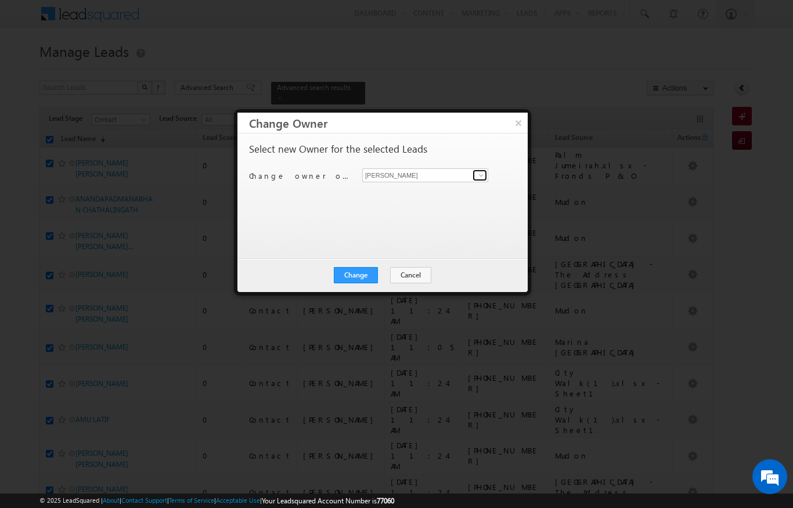
click at [475, 169] on link at bounding box center [479, 175] width 15 height 12
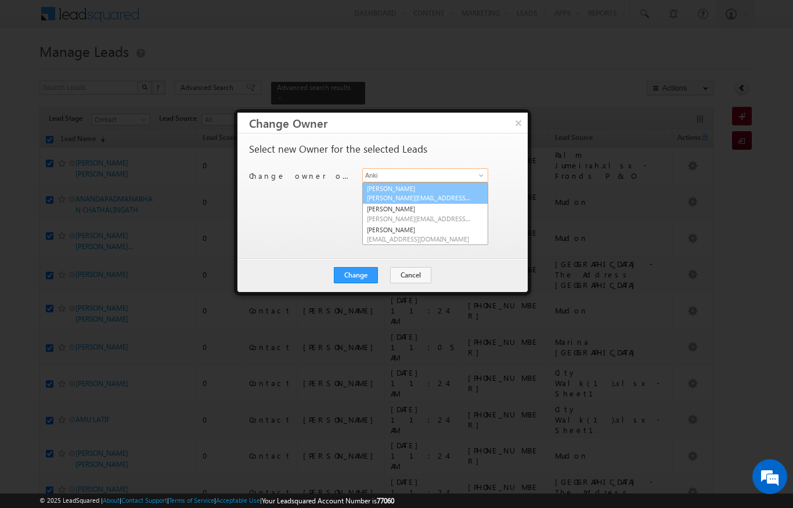
click at [456, 186] on link "[PERSON_NAME] [PERSON_NAME][EMAIL_ADDRESS][DOMAIN_NAME]" at bounding box center [425, 193] width 126 height 22
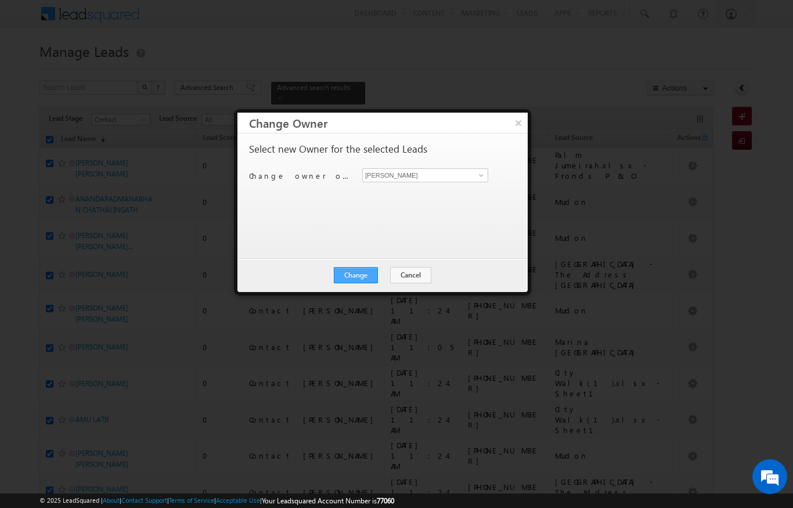
click at [366, 273] on button "Change" at bounding box center [356, 275] width 44 height 16
click at [387, 271] on button "Close" at bounding box center [384, 275] width 37 height 16
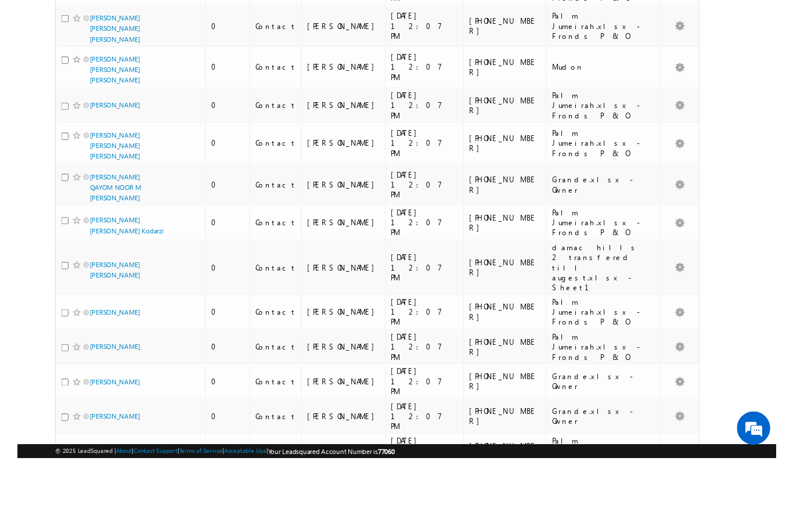
scroll to position [1964, 0]
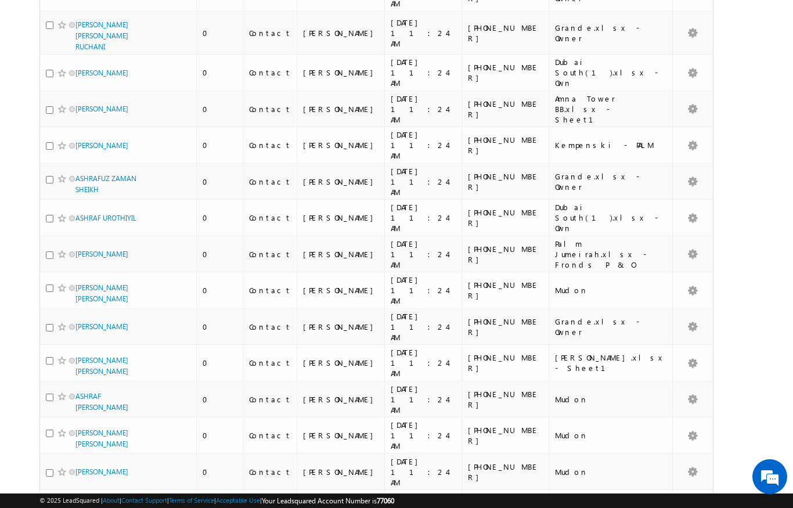
scroll to position [0, 0]
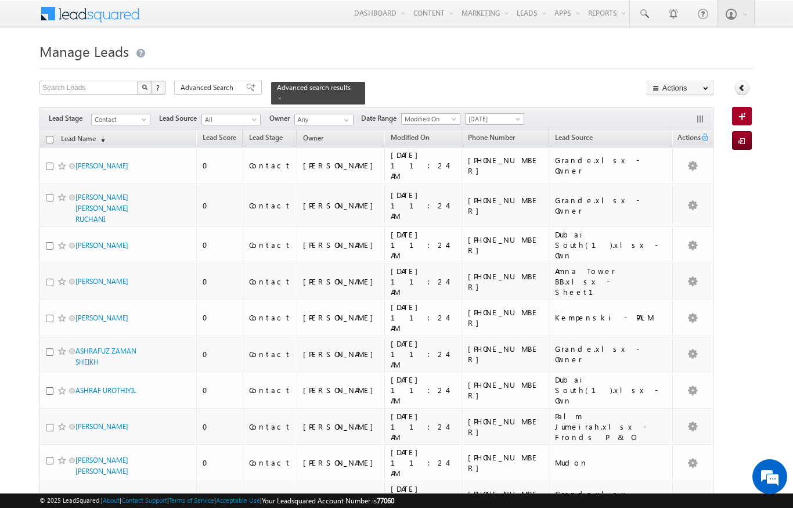
click at [46, 136] on input "checkbox" at bounding box center [50, 140] width 8 height 8
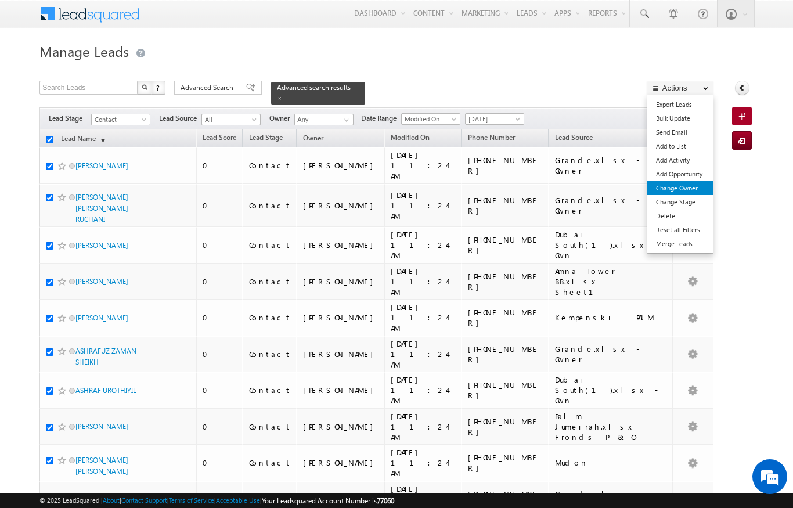
click at [690, 192] on link "Change Owner" at bounding box center [680, 188] width 66 height 14
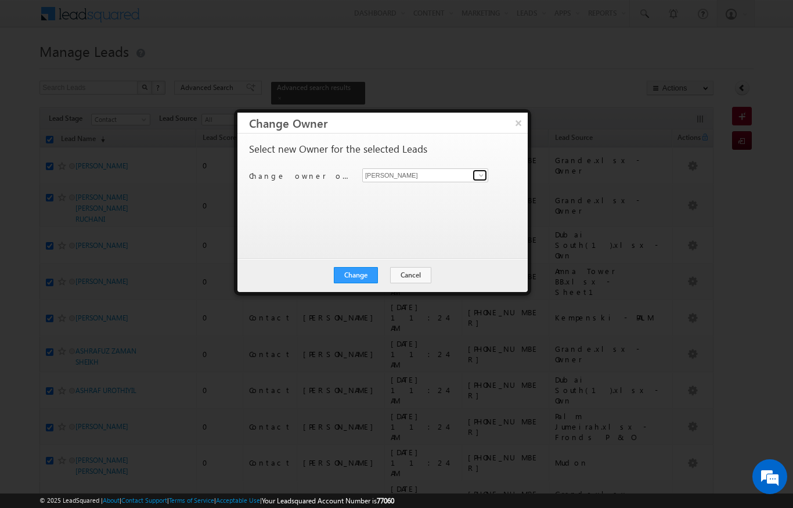
click at [474, 172] on link at bounding box center [479, 175] width 15 height 12
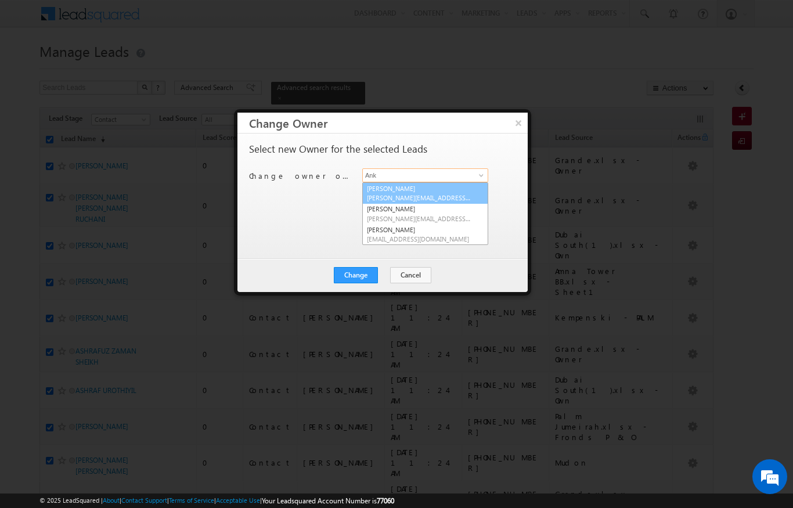
click at [431, 194] on span "[PERSON_NAME][EMAIL_ADDRESS][DOMAIN_NAME]" at bounding box center [419, 197] width 104 height 9
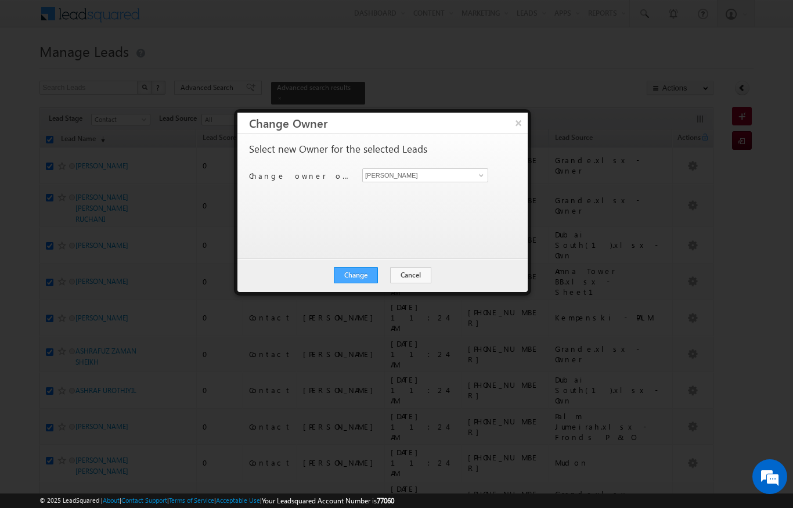
click at [363, 276] on button "Change" at bounding box center [356, 275] width 44 height 16
click at [388, 270] on button "Close" at bounding box center [384, 275] width 37 height 16
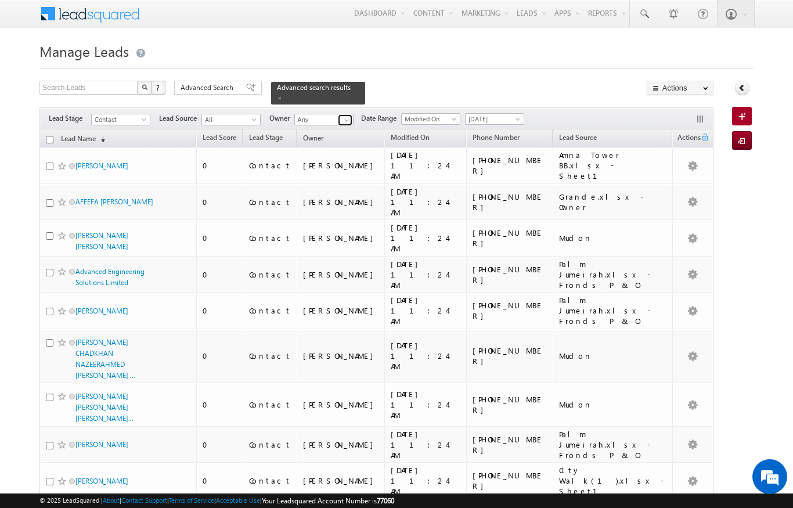
click at [344, 116] on span at bounding box center [346, 120] width 9 height 9
click at [309, 127] on link "[PERSON_NAME] [PERSON_NAME][EMAIL_ADDRESS][PERSON_NAME][DOMAIN_NAME]" at bounding box center [352, 136] width 116 height 22
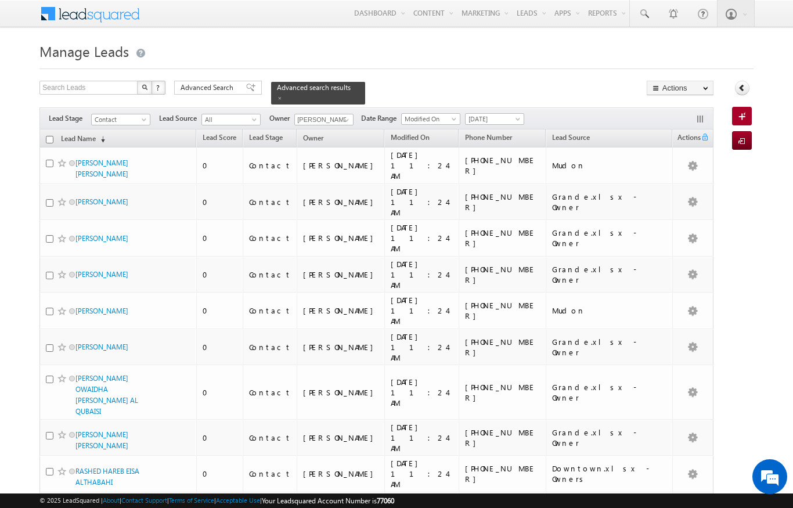
click at [48, 136] on input "checkbox" at bounding box center [50, 140] width 8 height 8
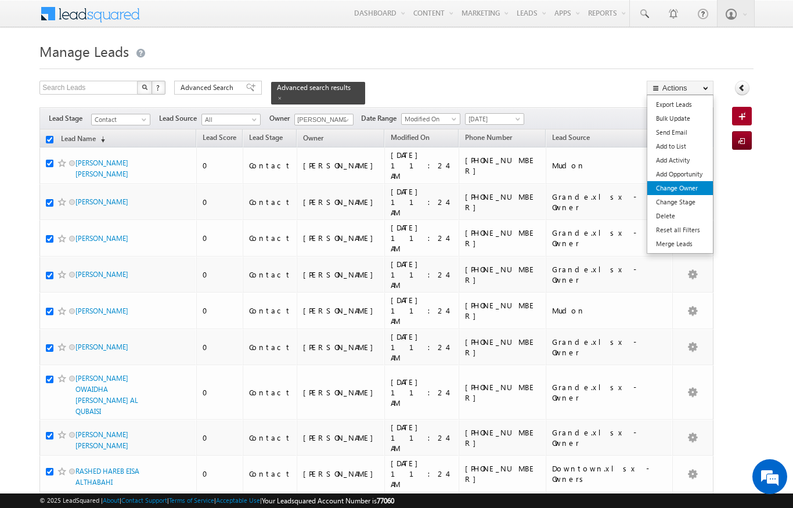
click at [684, 192] on link "Change Owner" at bounding box center [680, 188] width 66 height 14
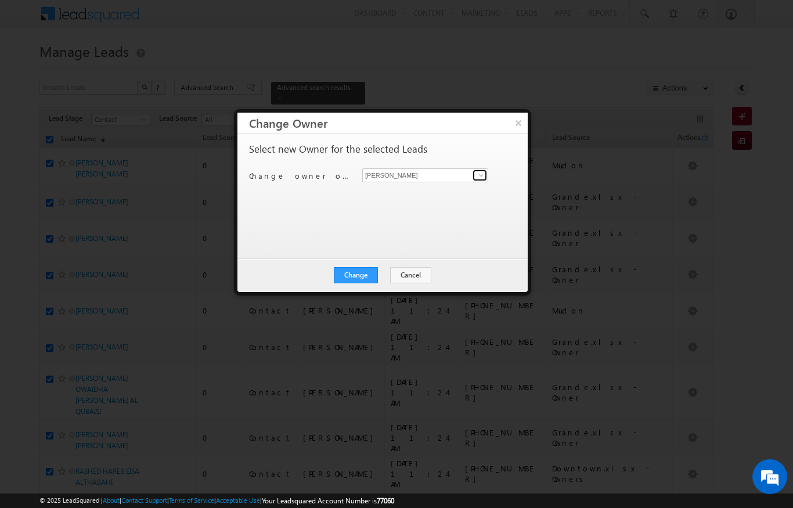
click at [482, 174] on span at bounding box center [481, 175] width 9 height 9
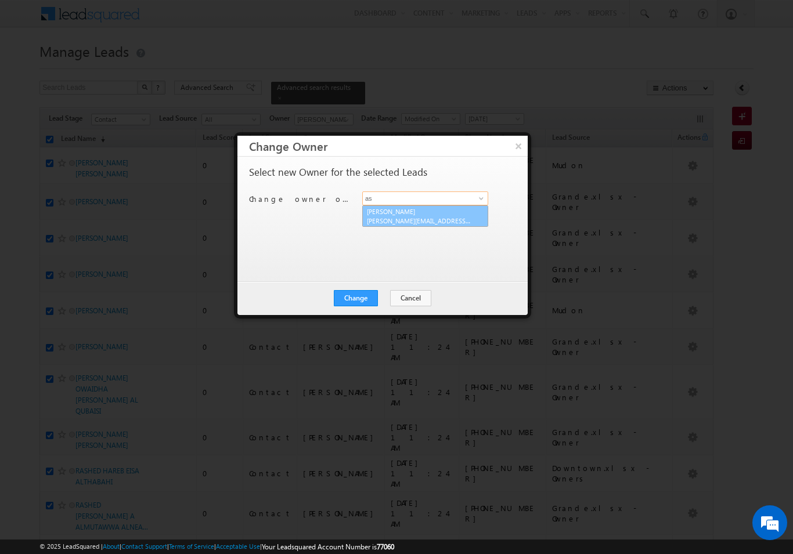
click at [380, 212] on link "[PERSON_NAME] [PERSON_NAME][EMAIL_ADDRESS][DOMAIN_NAME]" at bounding box center [425, 216] width 126 height 22
click at [348, 301] on button "Change" at bounding box center [356, 298] width 44 height 16
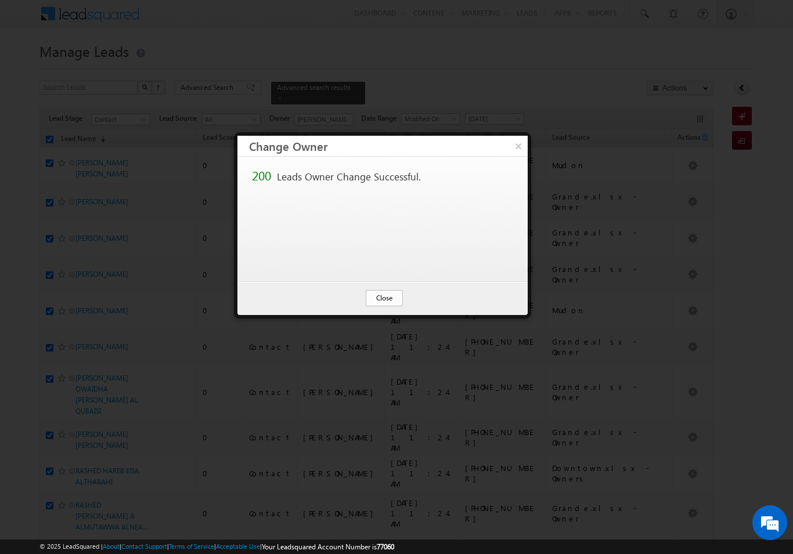
click at [387, 303] on button "Close" at bounding box center [384, 298] width 37 height 16
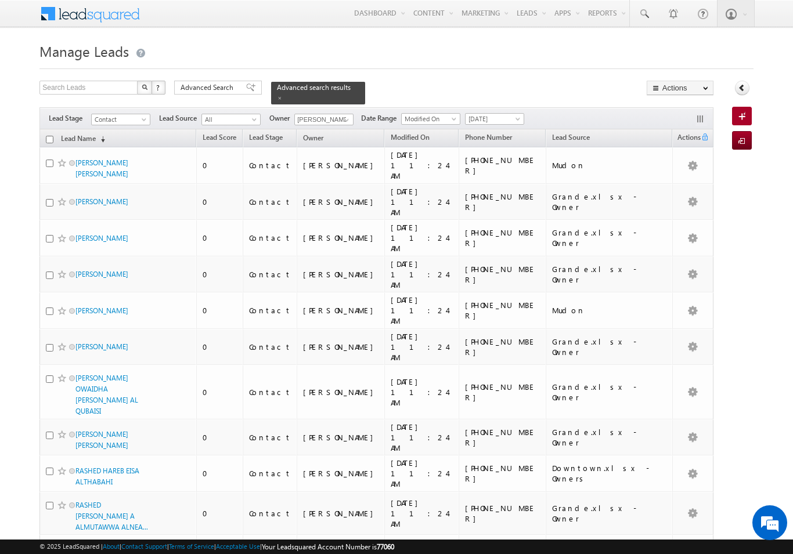
click at [44, 135] on th "Lead Name (sorted descending)" at bounding box center [117, 138] width 157 height 18
click at [51, 136] on input "checkbox" at bounding box center [50, 140] width 8 height 8
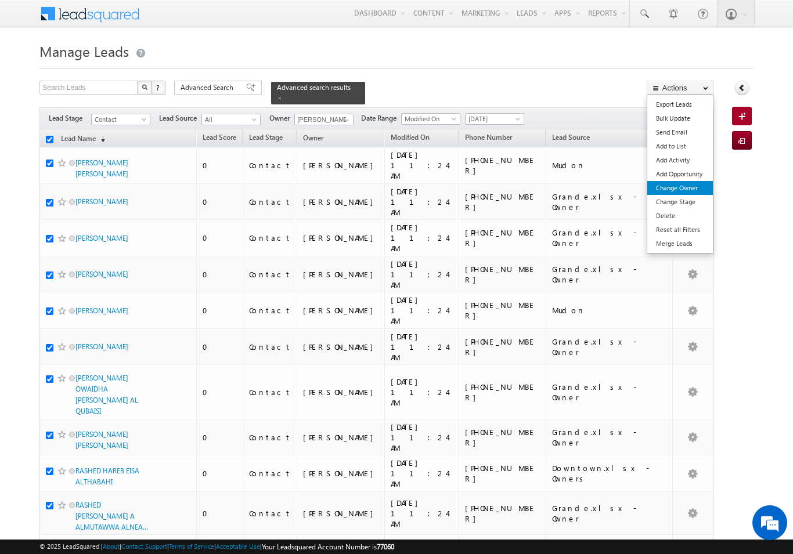
click at [663, 185] on link "Change Owner" at bounding box center [680, 188] width 66 height 14
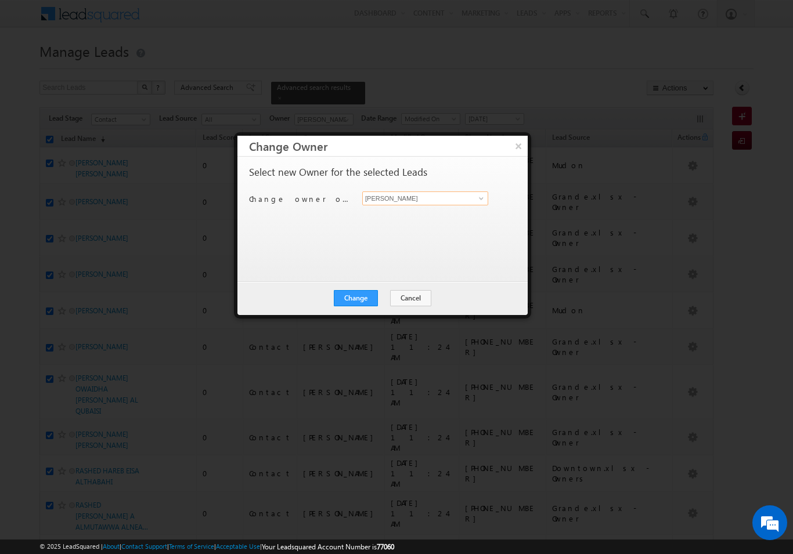
click at [471, 202] on input "[PERSON_NAME]" at bounding box center [425, 199] width 126 height 14
click at [394, 226] on link "[PERSON_NAME] [PERSON_NAME][EMAIL_ADDRESS][DOMAIN_NAME]" at bounding box center [425, 216] width 126 height 22
click at [345, 313] on div "Change Cancel Close" at bounding box center [382, 299] width 290 height 34
click at [362, 298] on button "Change" at bounding box center [356, 298] width 44 height 16
click at [388, 292] on button "Close" at bounding box center [384, 298] width 37 height 16
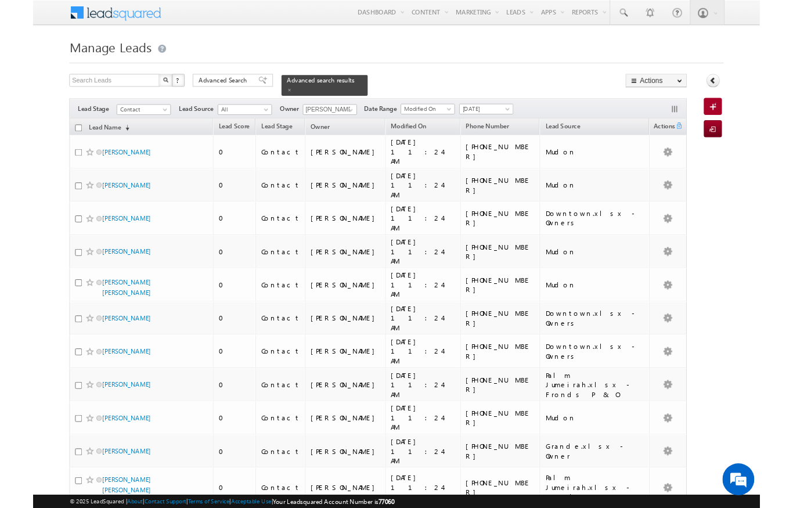
scroll to position [46, 0]
